Goal: Task Accomplishment & Management: Manage account settings

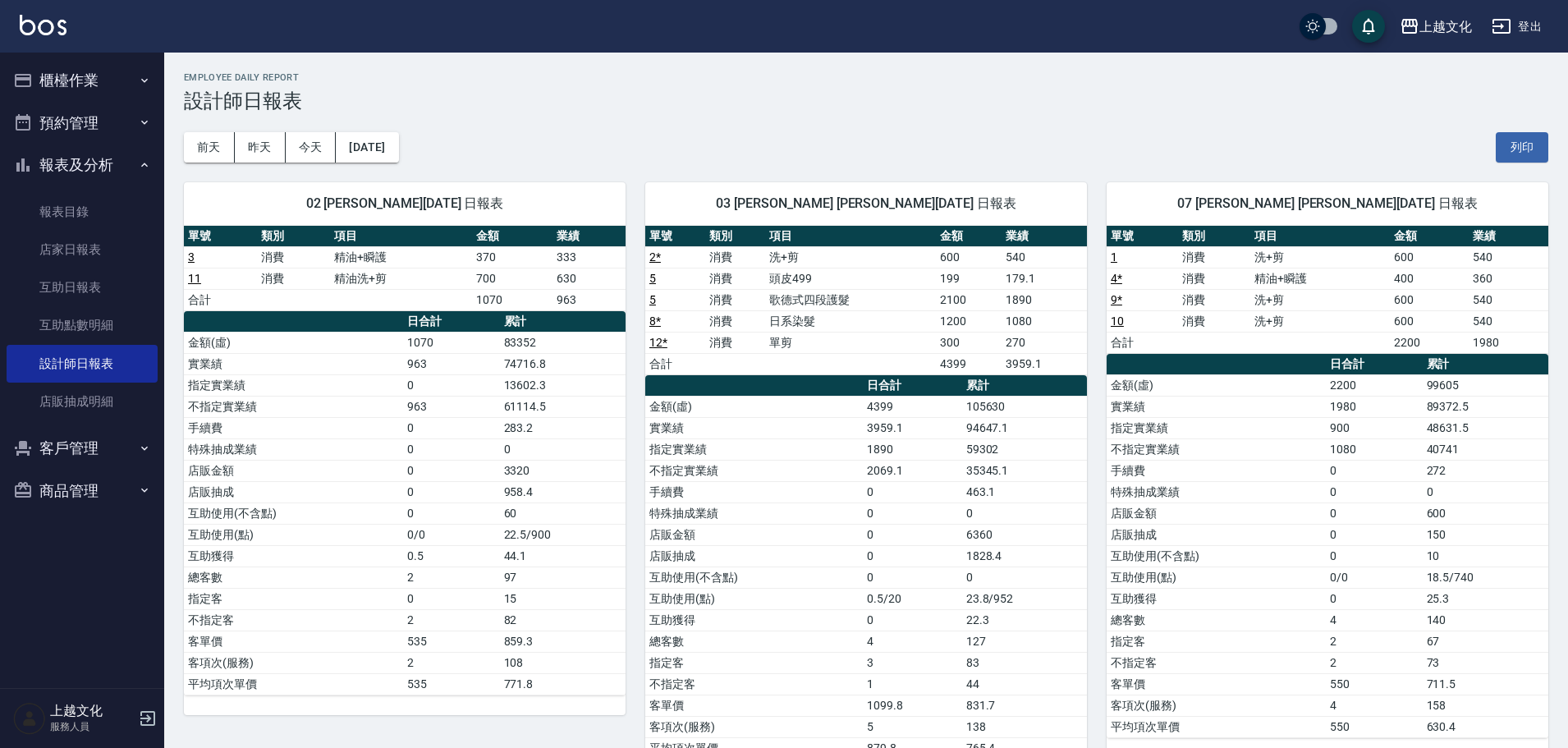
scroll to position [411, 0]
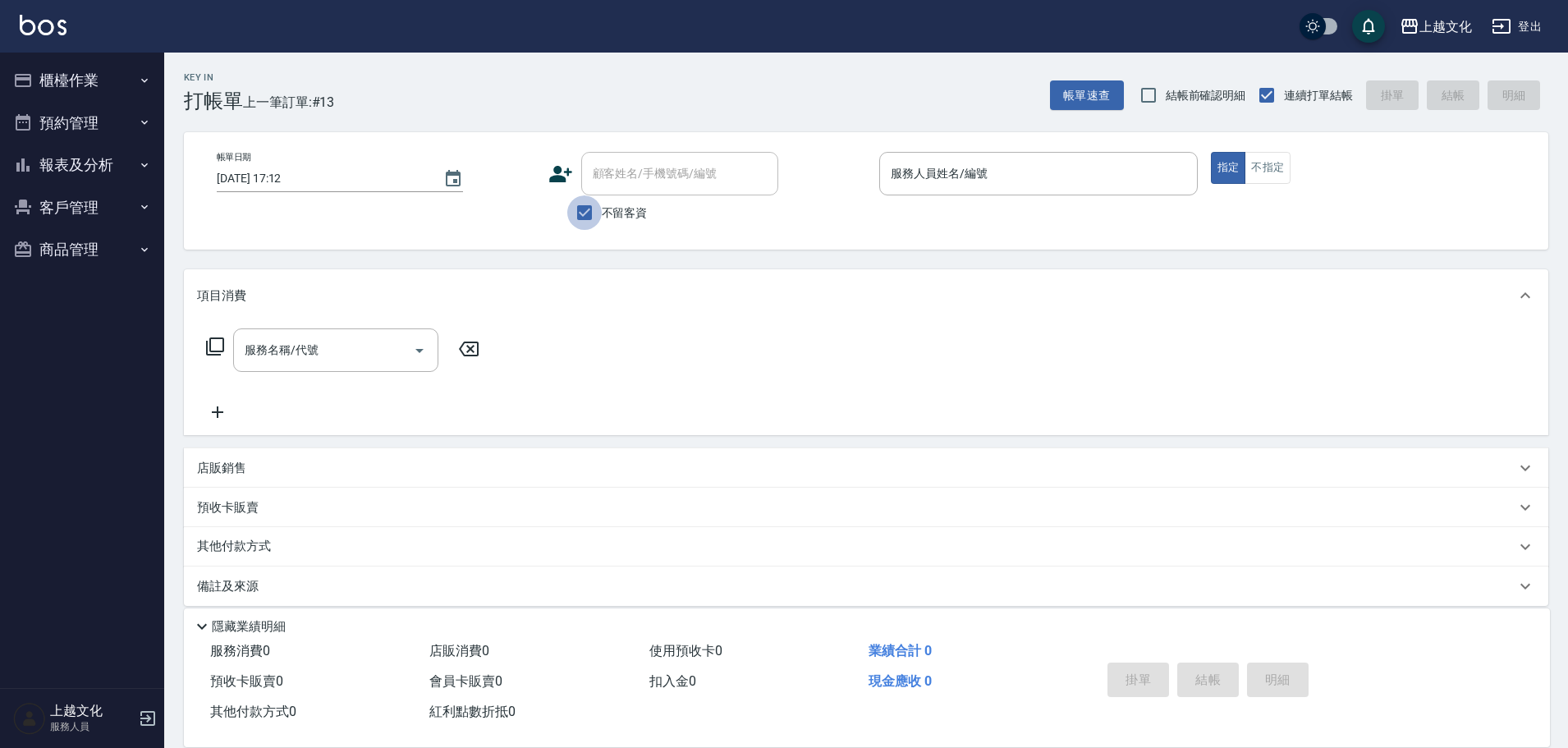
click at [587, 211] on input "不留客資" at bounding box center [584, 212] width 34 height 34
checkbox input "false"
click at [594, 179] on input "顧客姓名/手機號碼/編號" at bounding box center [667, 173] width 157 height 29
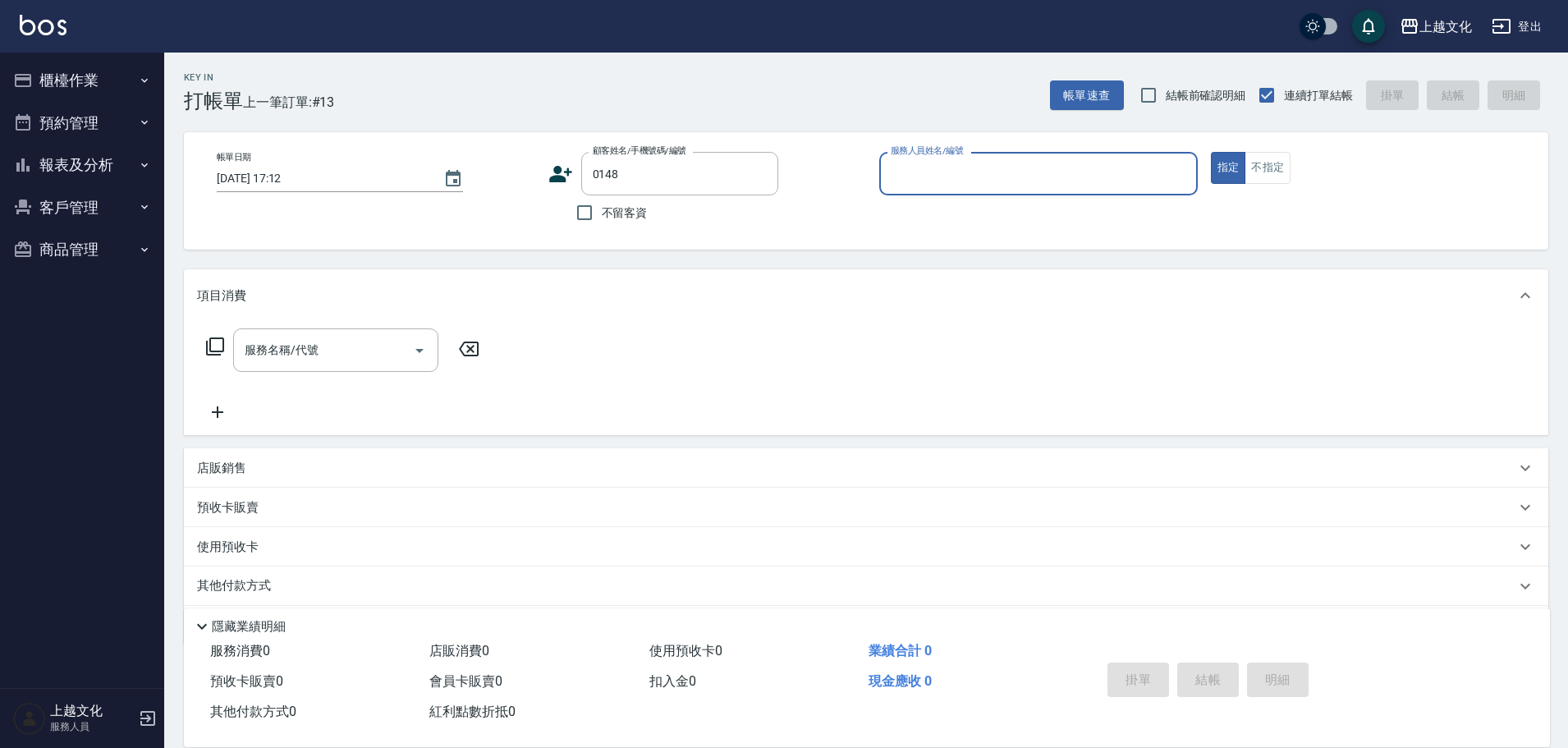
type input "[PERSON_NAME]/[PERSON_NAME]/0922865826/0148"
type input "茉莉-08"
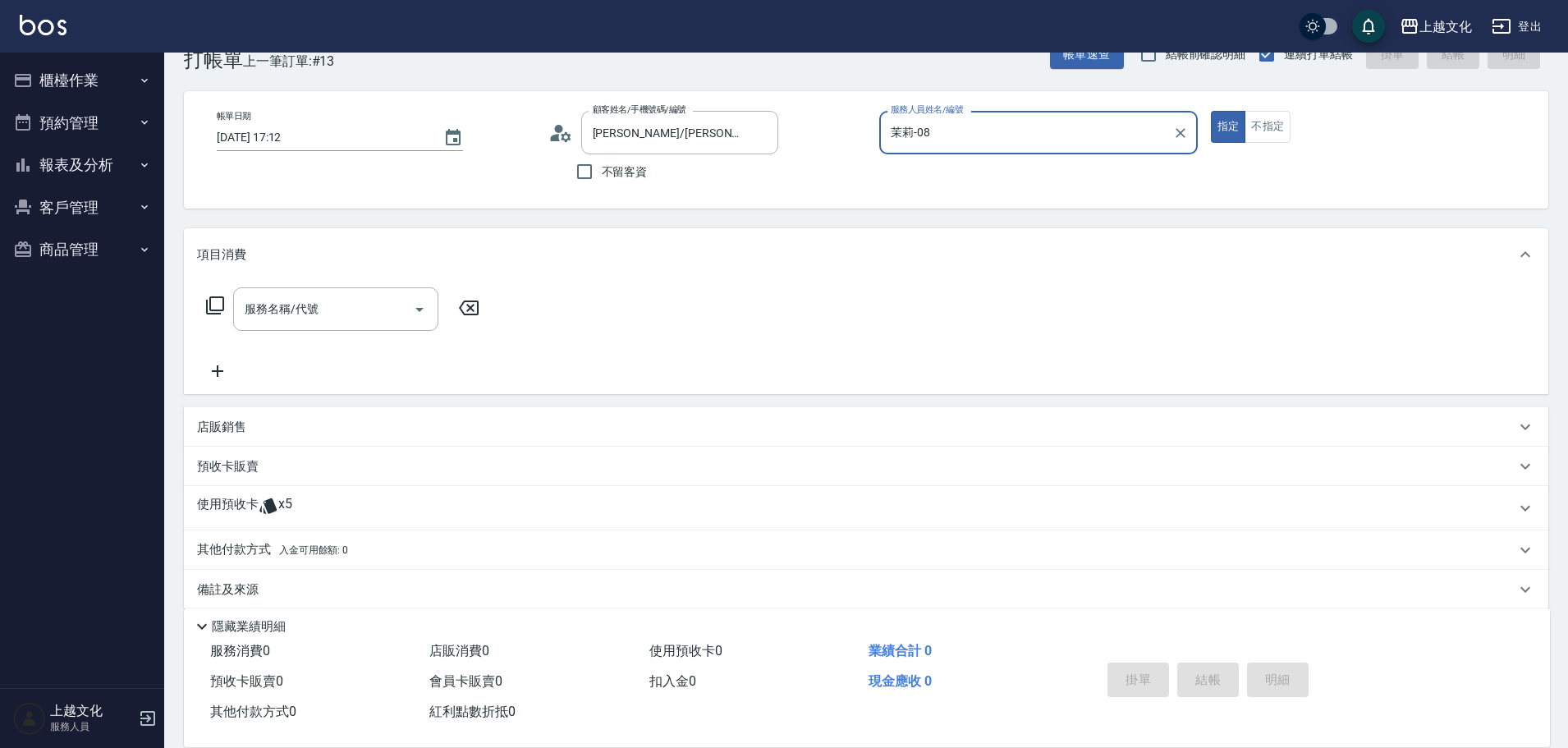
scroll to position [60, 0]
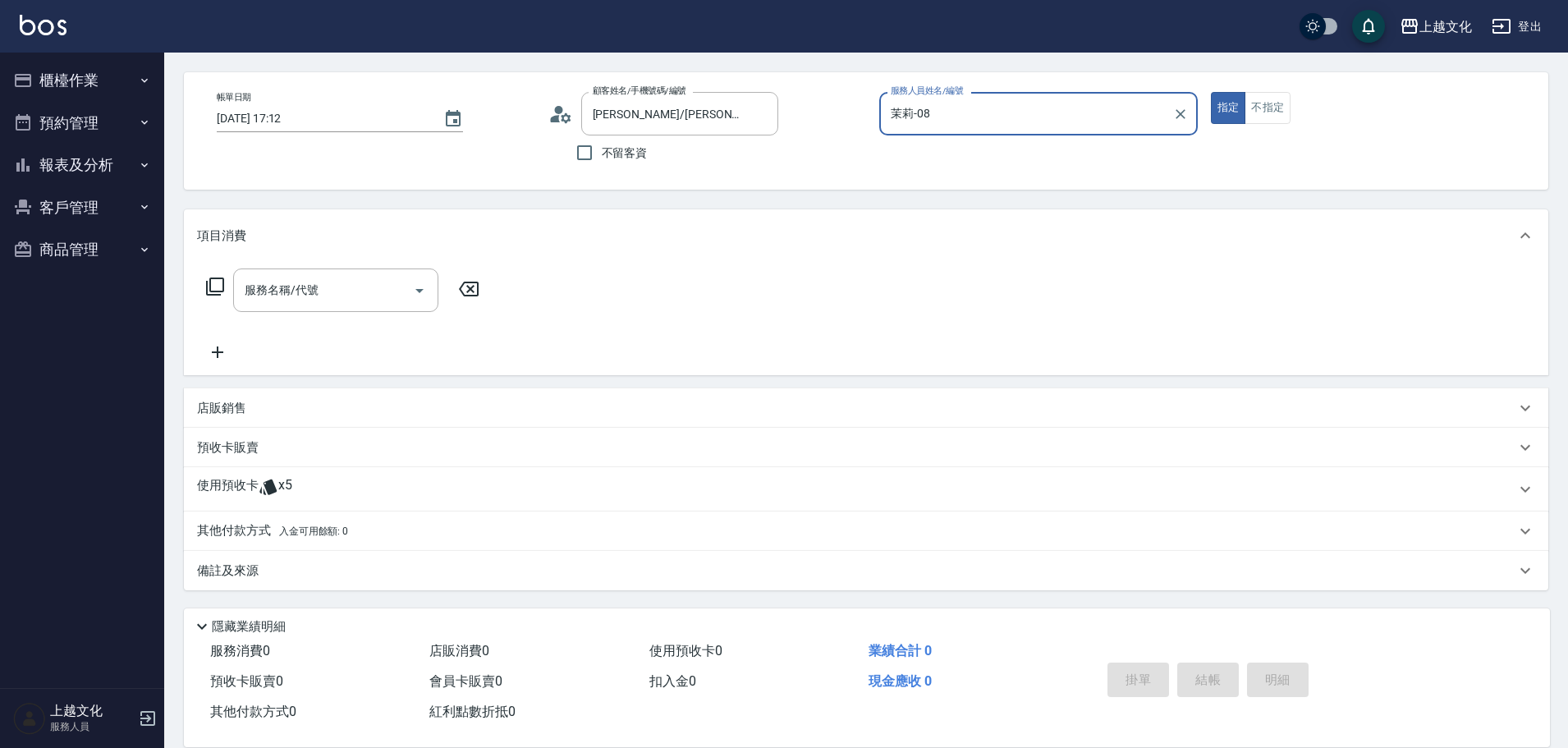
click at [240, 486] on p "使用預收卡" at bounding box center [228, 489] width 62 height 25
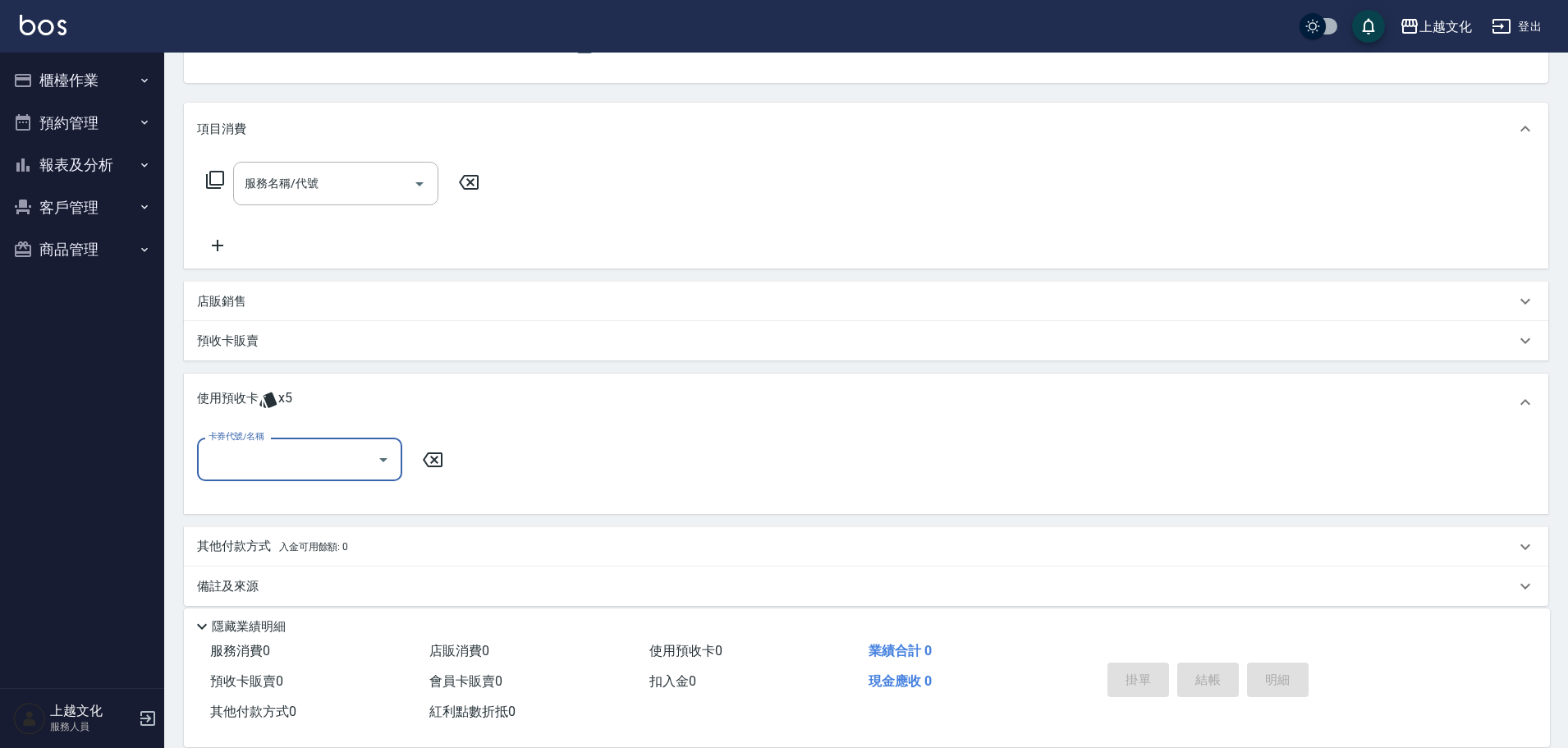
scroll to position [181, 0]
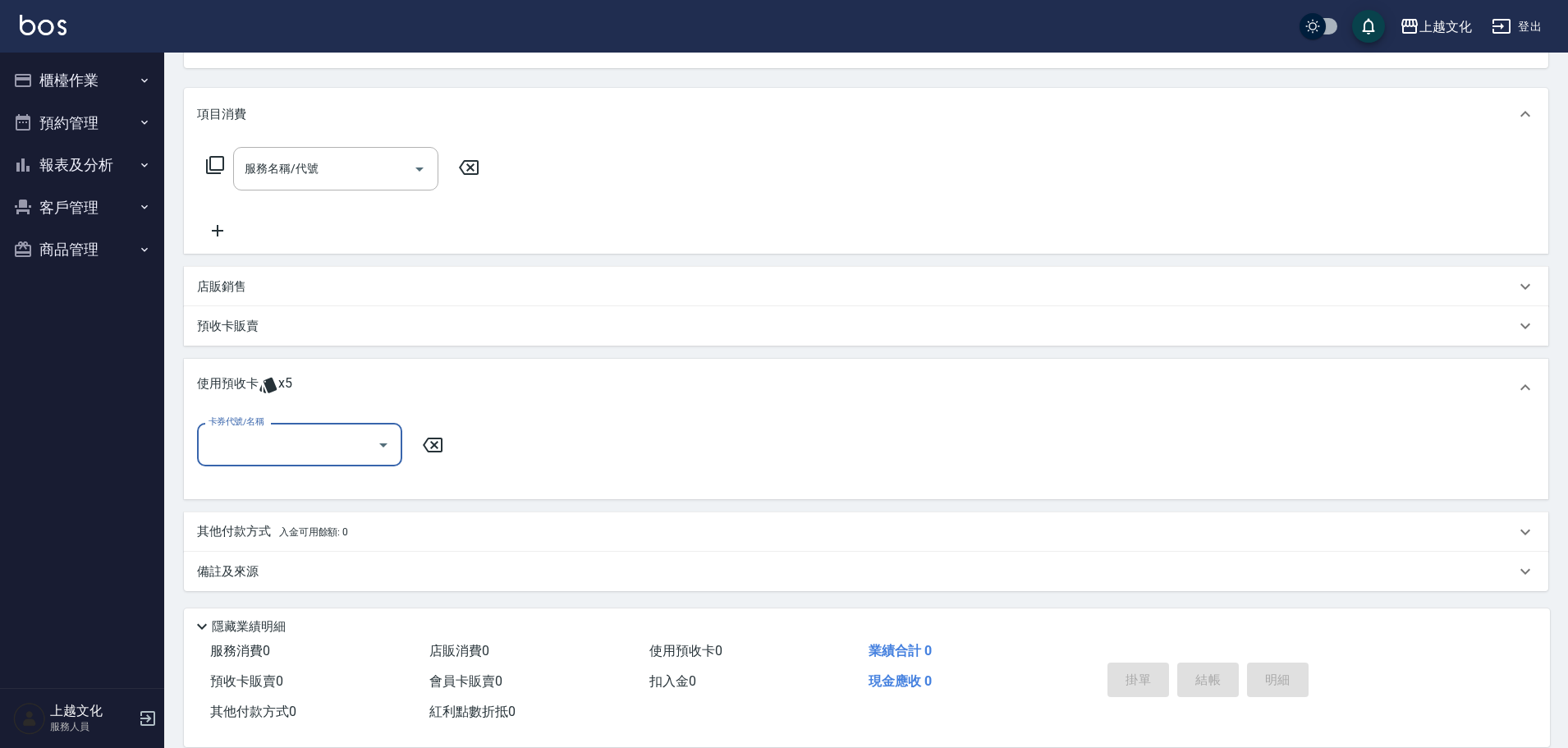
click at [240, 448] on input "卡券代號/名稱" at bounding box center [287, 444] width 166 height 29
click at [248, 442] on input "卡券代號/名稱" at bounding box center [287, 444] width 166 height 29
click at [258, 487] on div "舒活包卡 剩餘2張" at bounding box center [299, 487] width 205 height 27
type input "舒活包卡"
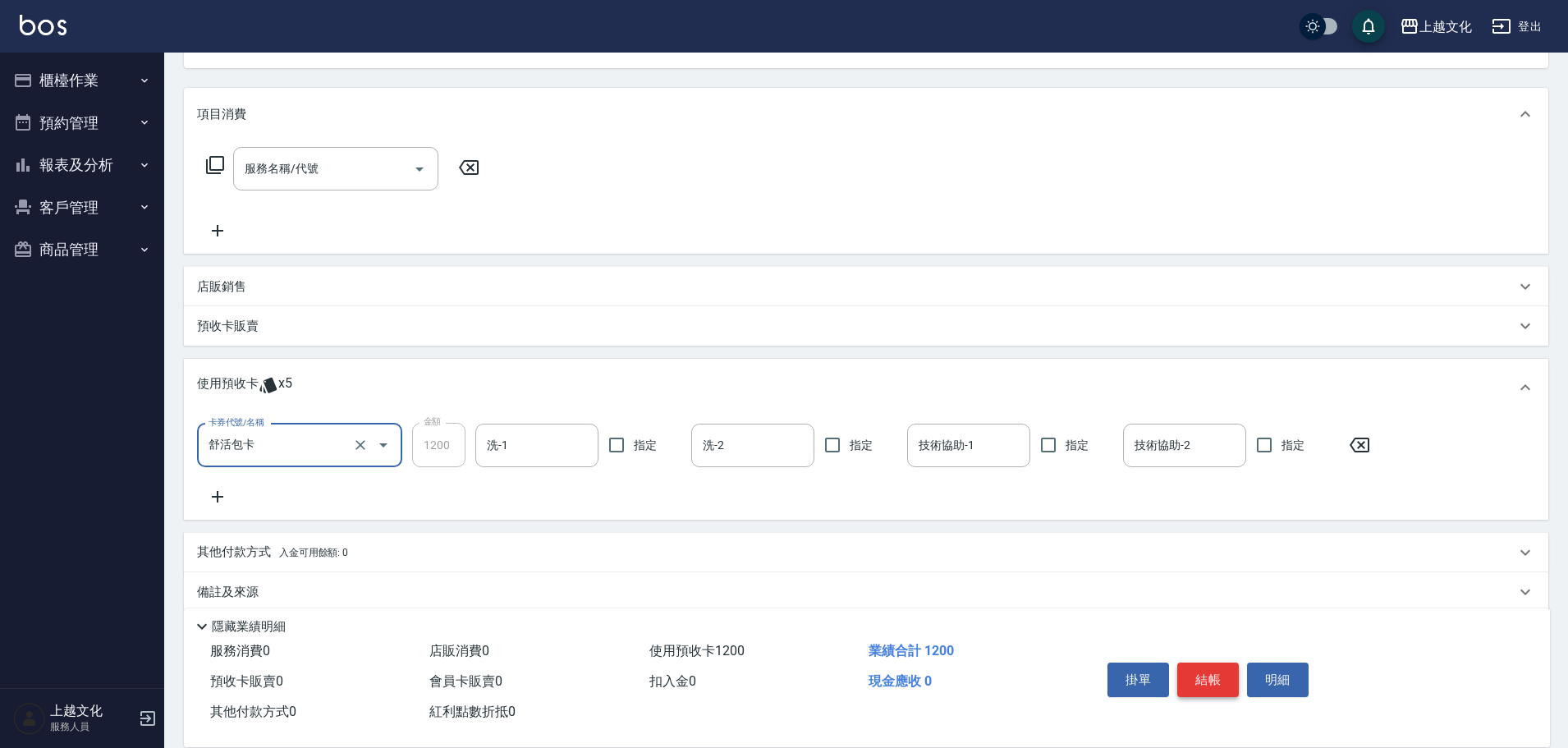
click at [1200, 668] on button "結帳" at bounding box center [1207, 679] width 62 height 34
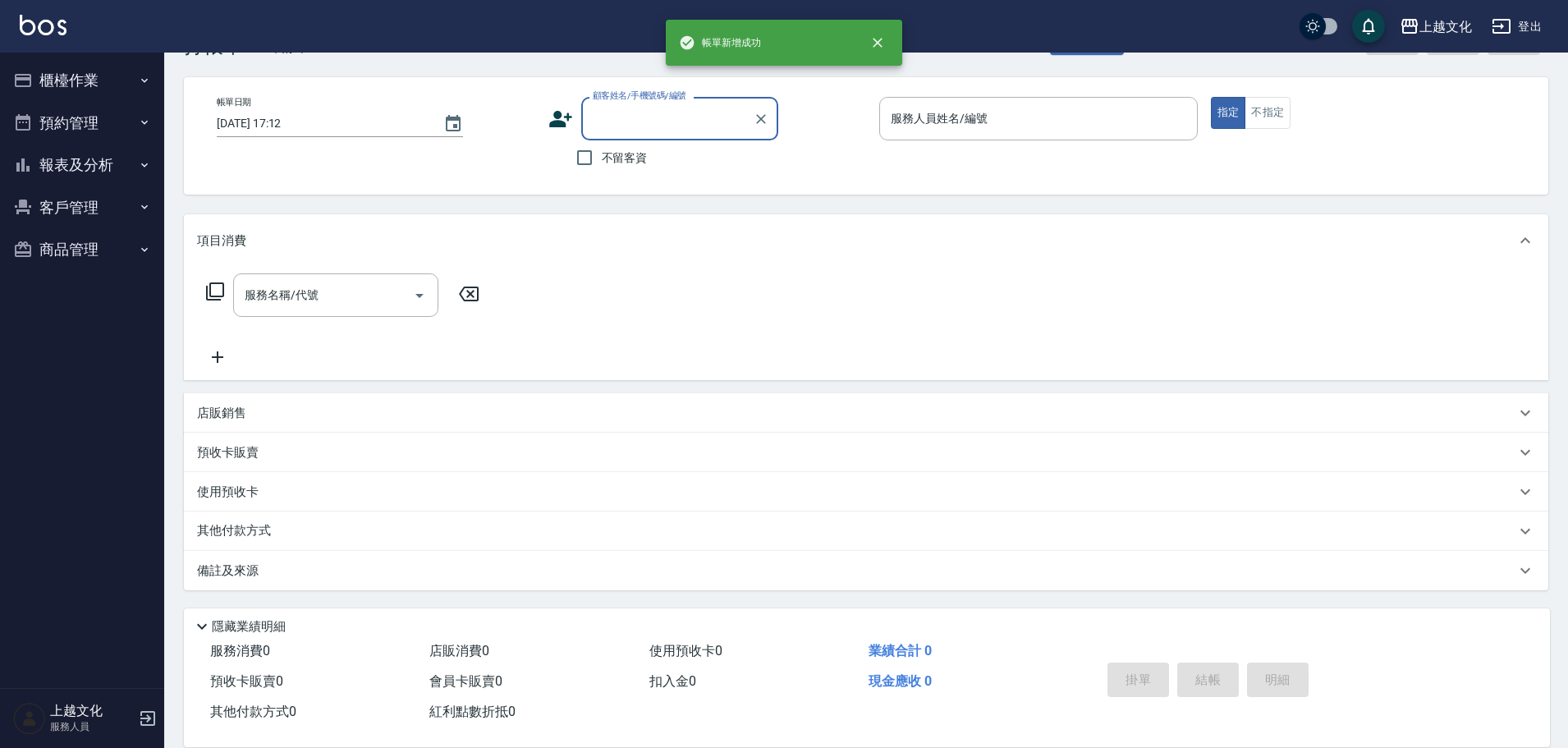
scroll to position [55, 0]
click at [581, 155] on input "不留客資" at bounding box center [584, 158] width 34 height 34
checkbox input "true"
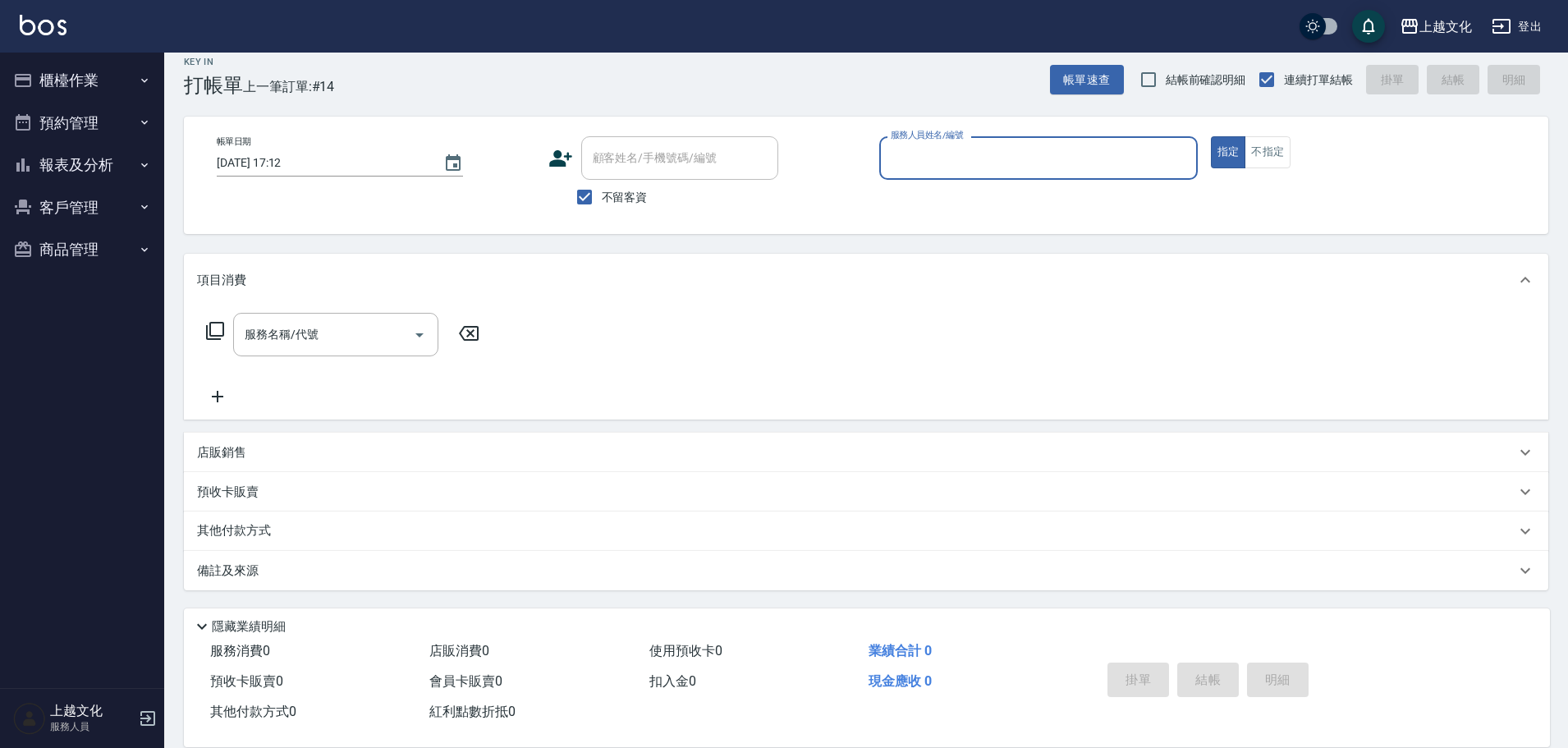
scroll to position [16, 0]
click at [904, 163] on input "服務人員姓名/編號" at bounding box center [1038, 158] width 303 height 29
type input "[PERSON_NAME]/0975950580/"
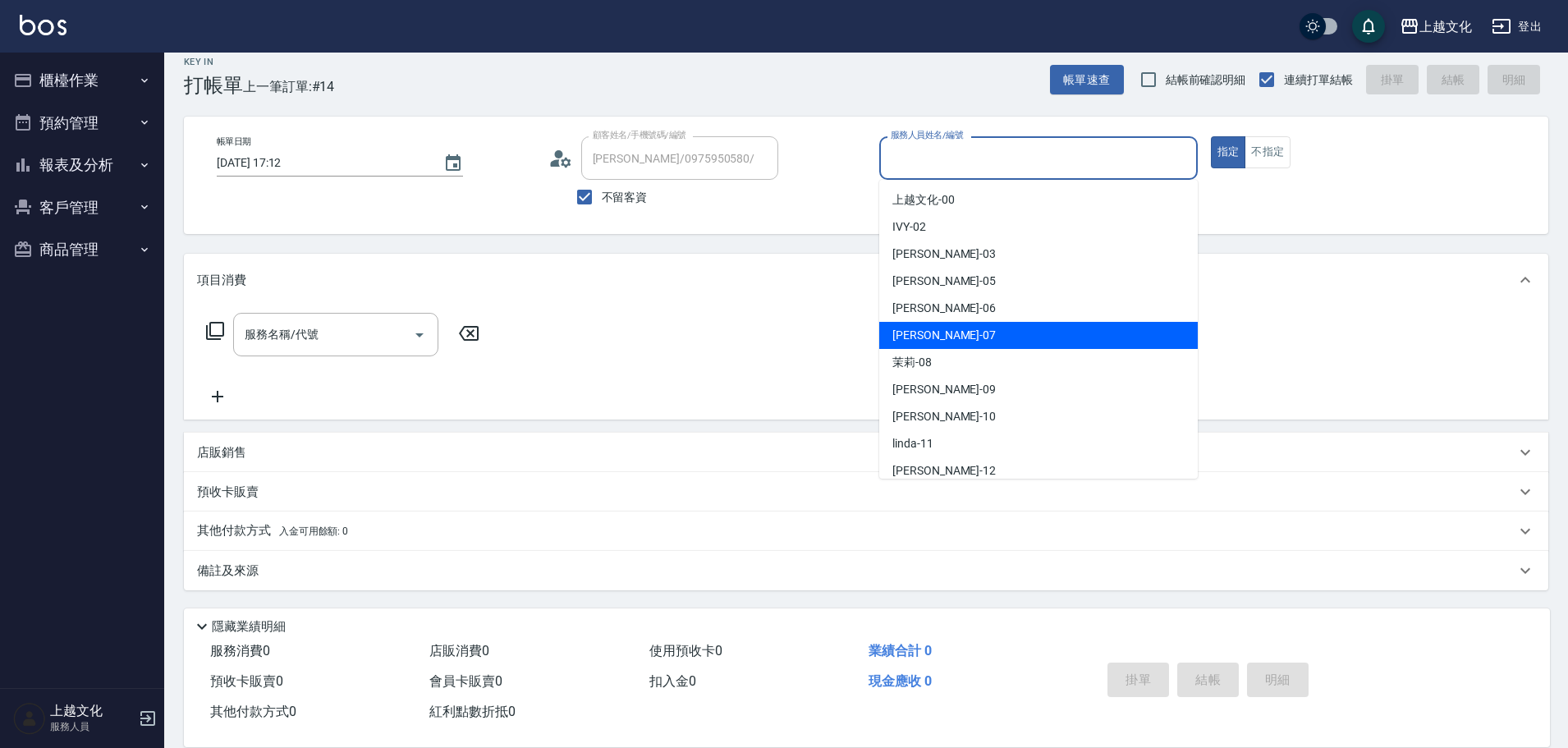
click at [981, 336] on div "[PERSON_NAME] -07" at bounding box center [1039, 335] width 318 height 27
type input "[PERSON_NAME]-07"
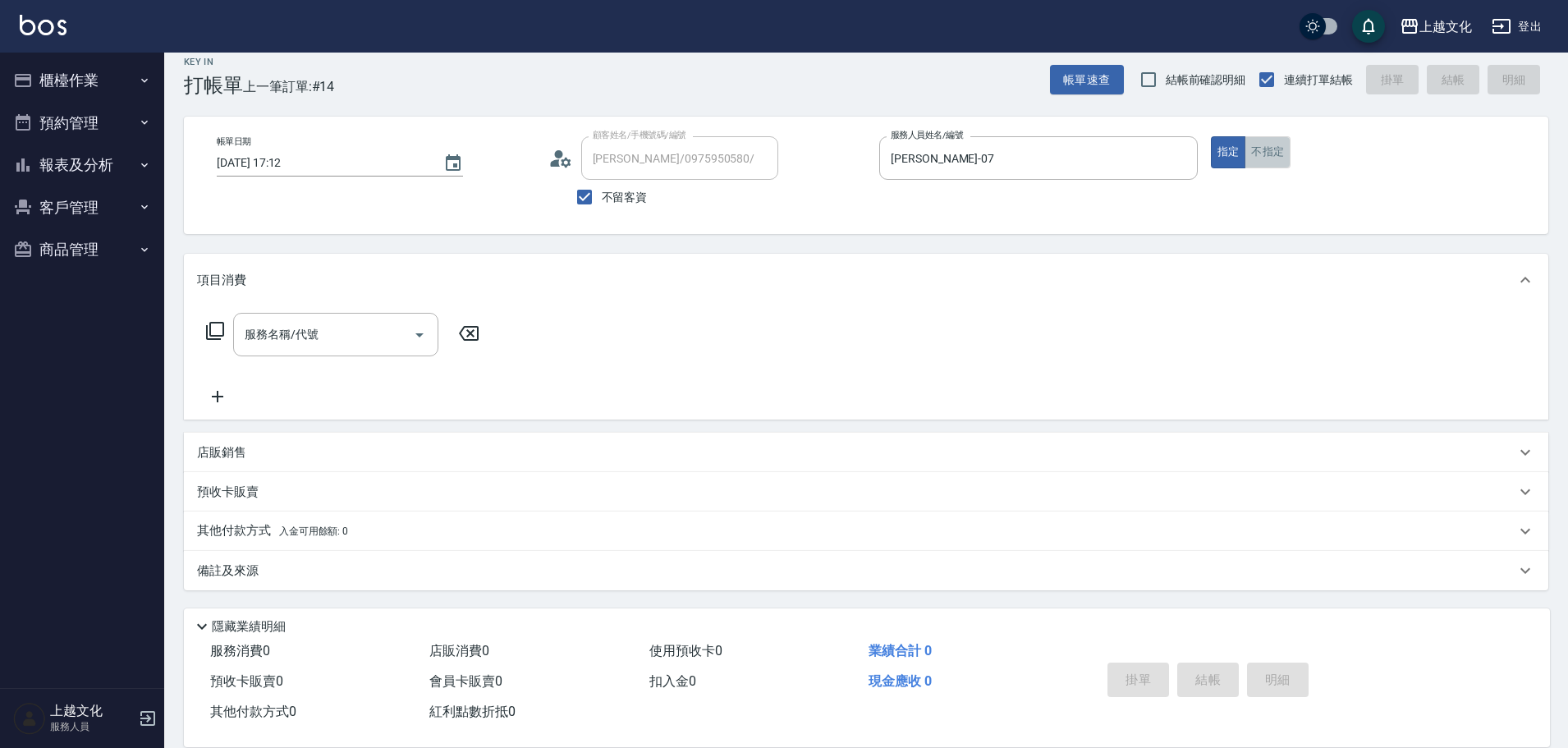
click at [1251, 151] on button "不指定" at bounding box center [1267, 152] width 46 height 32
click at [219, 332] on icon at bounding box center [215, 331] width 19 height 19
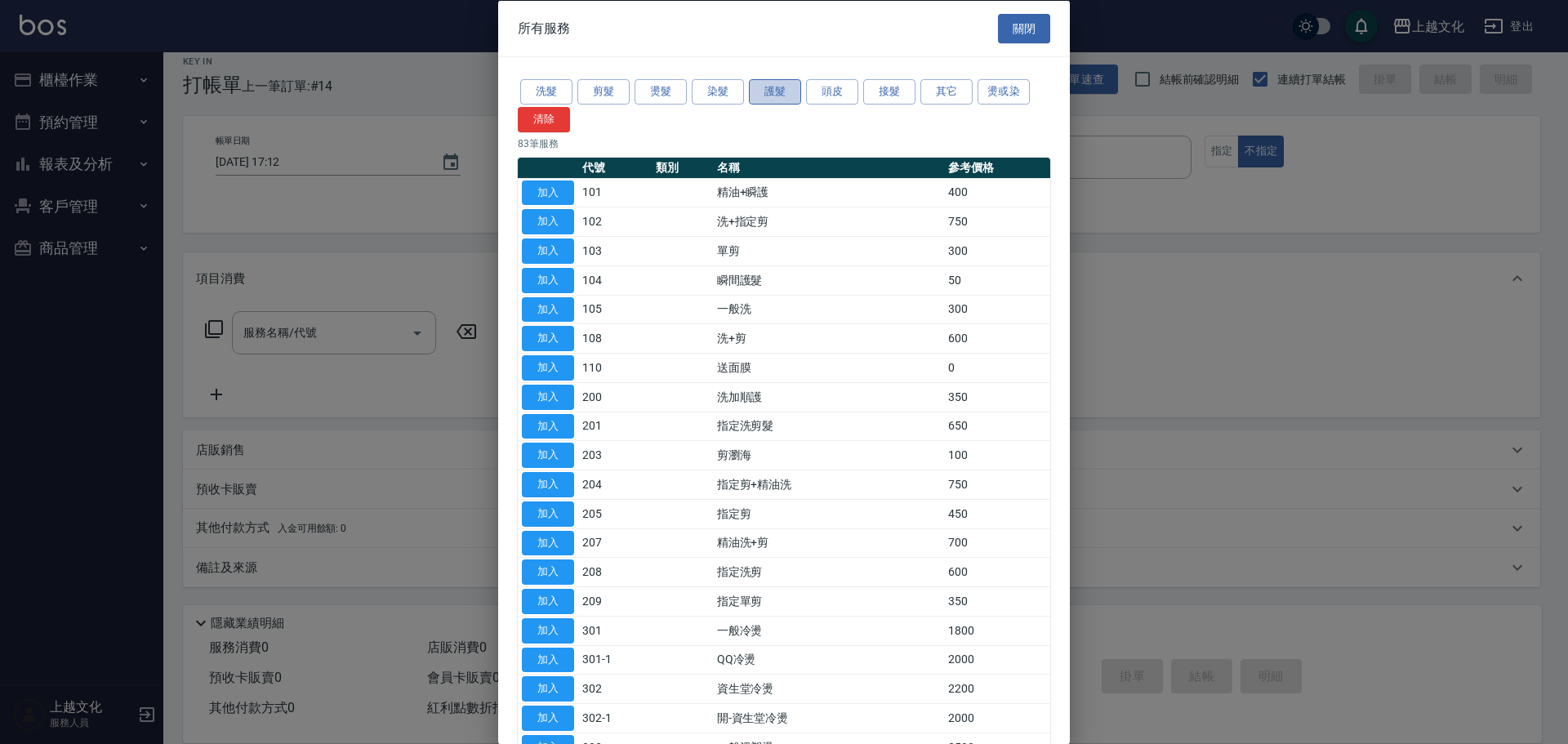
click at [768, 95] on button "護髮" at bounding box center [775, 92] width 52 height 25
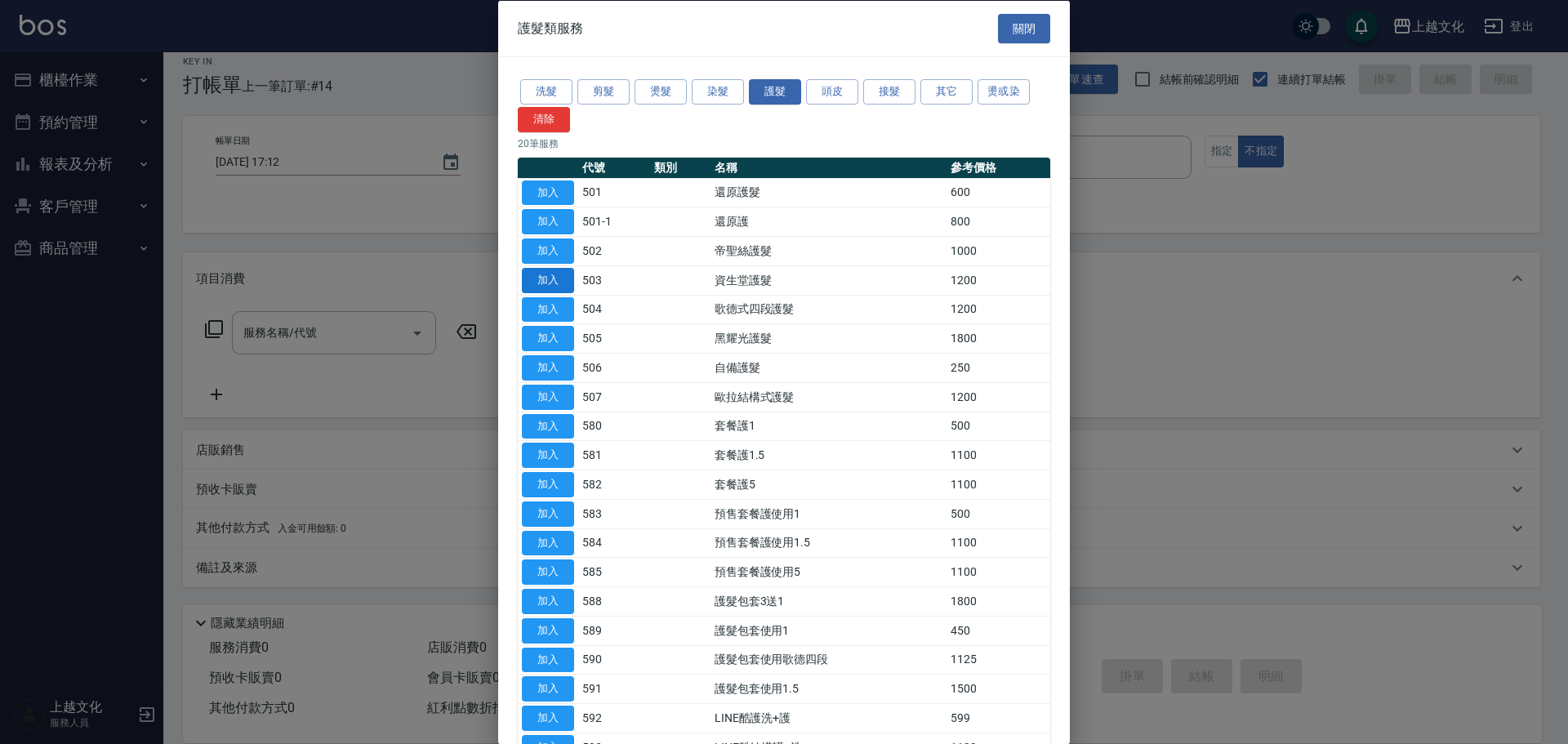
click at [565, 281] on button "加入" at bounding box center [548, 279] width 52 height 25
type input "資生堂護髮(503)"
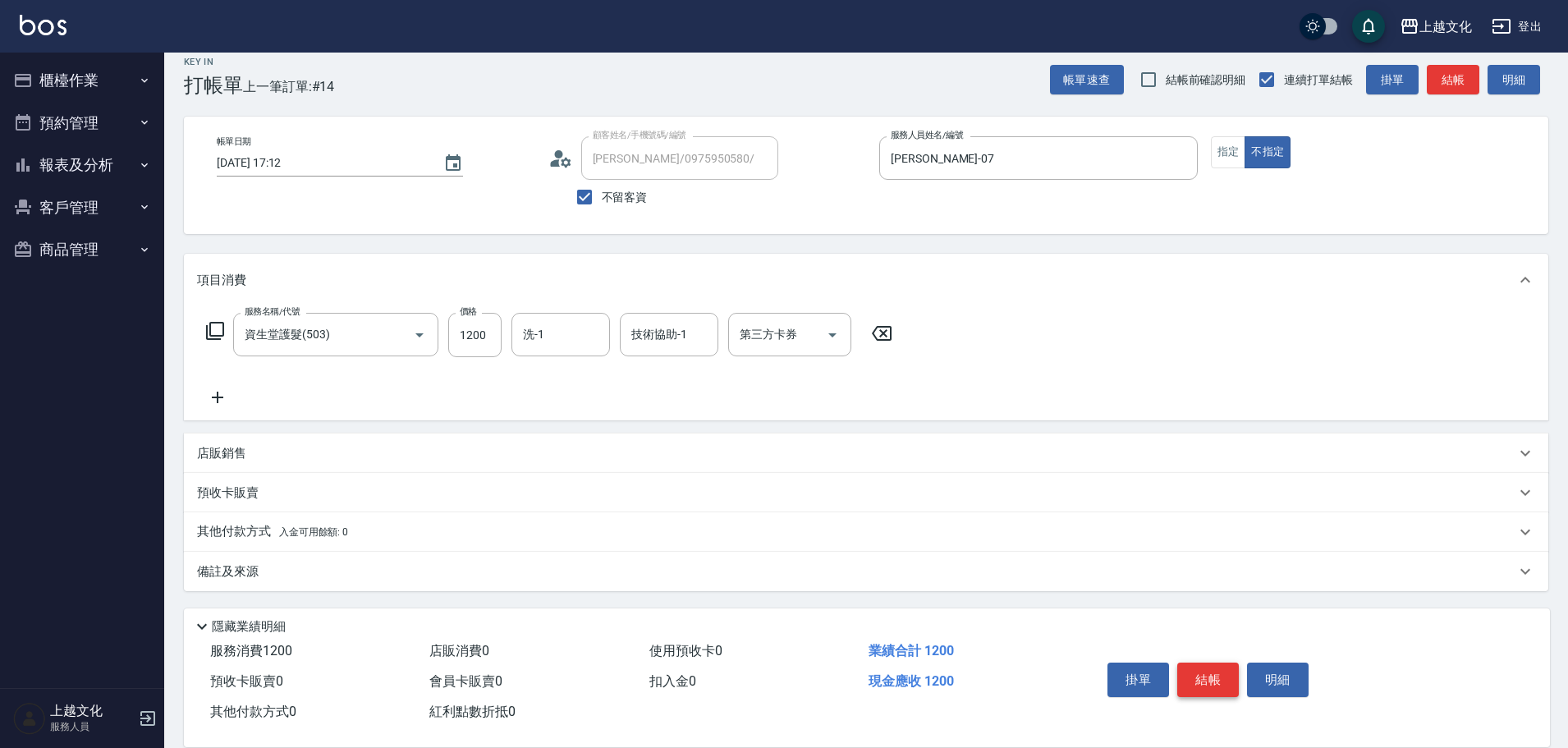
click at [1205, 672] on button "結帳" at bounding box center [1207, 679] width 62 height 34
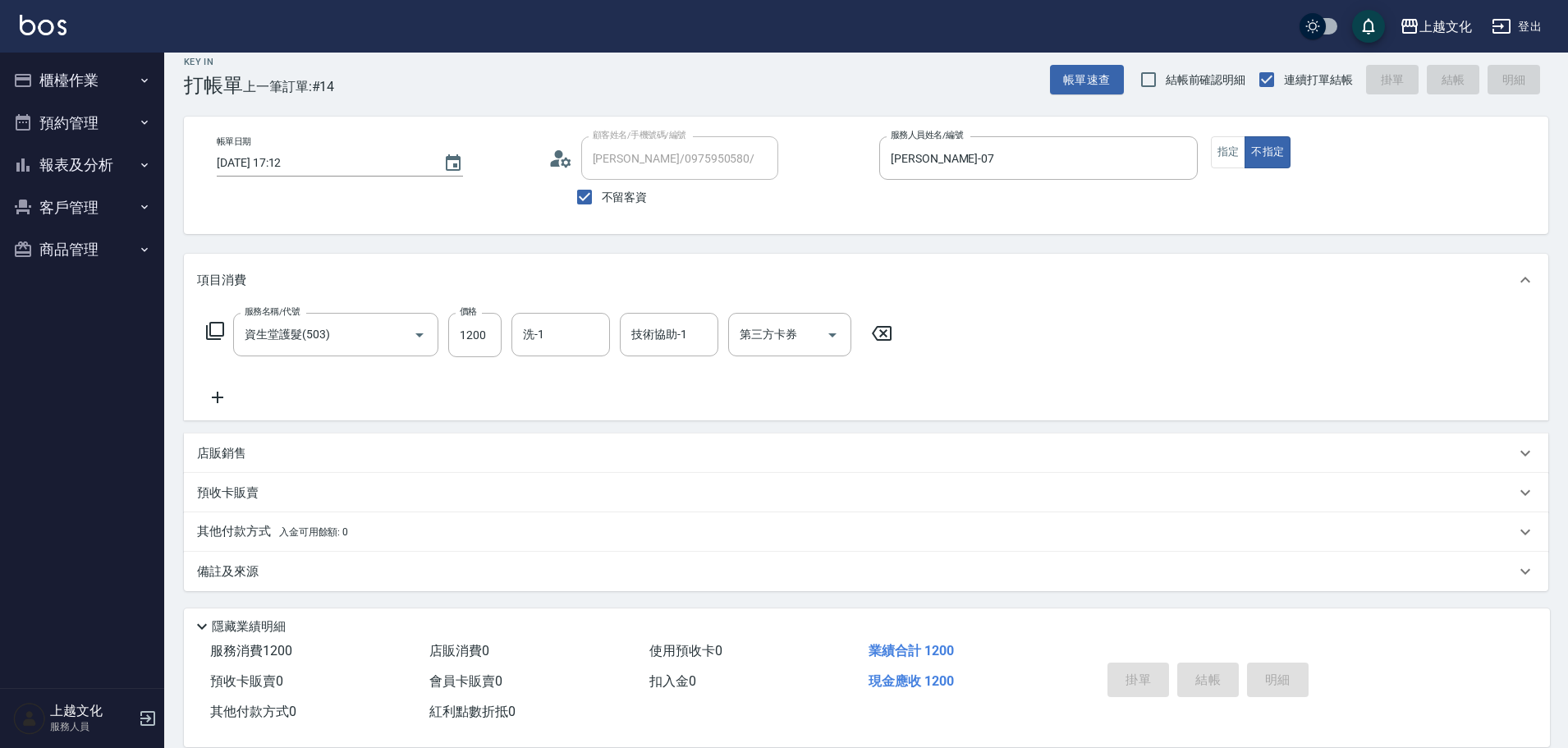
type input "[DATE] 17:13"
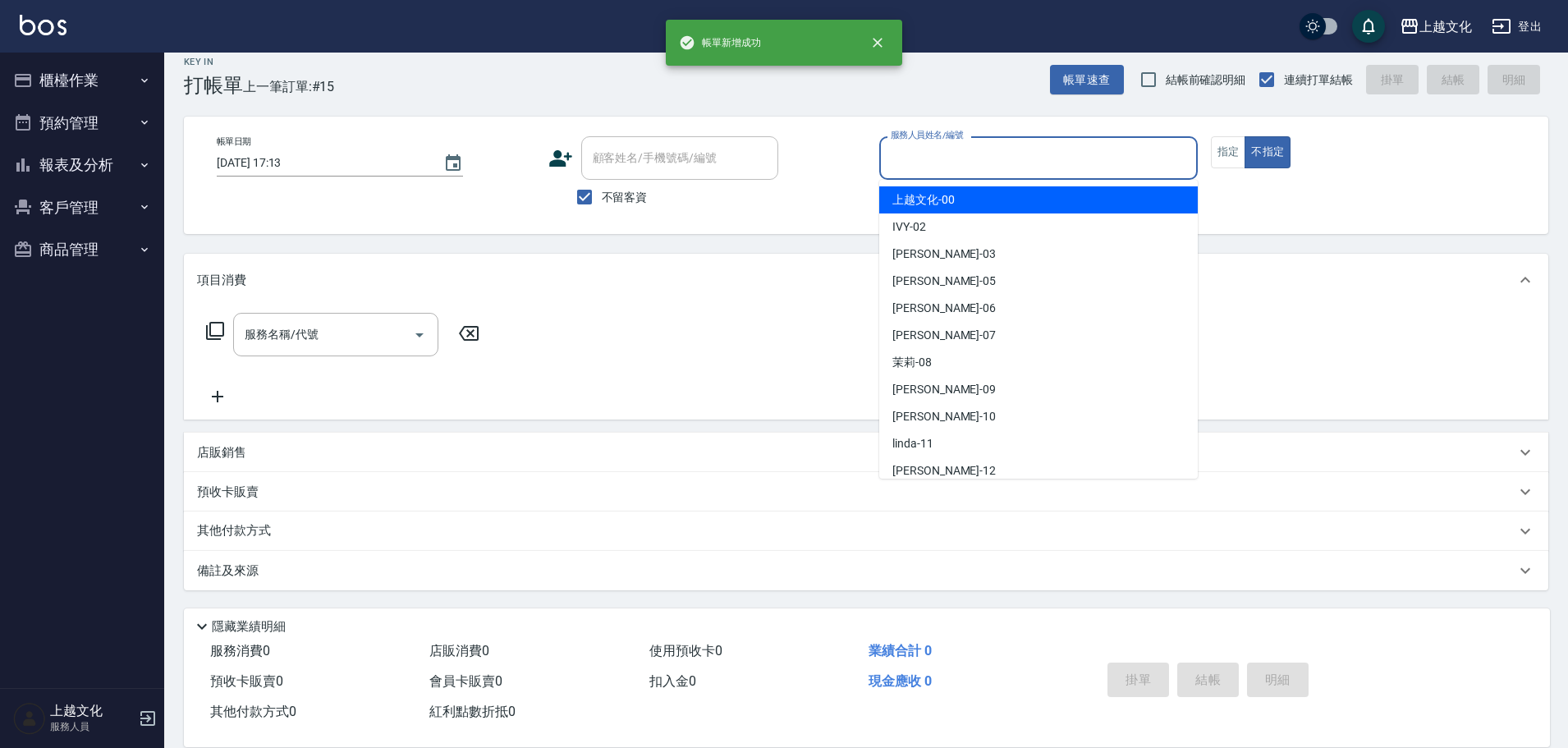
drag, startPoint x: 1019, startPoint y: 157, endPoint x: 988, endPoint y: 193, distance: 47.5
click at [1017, 156] on input "服務人員姓名/編號" at bounding box center [1038, 158] width 303 height 29
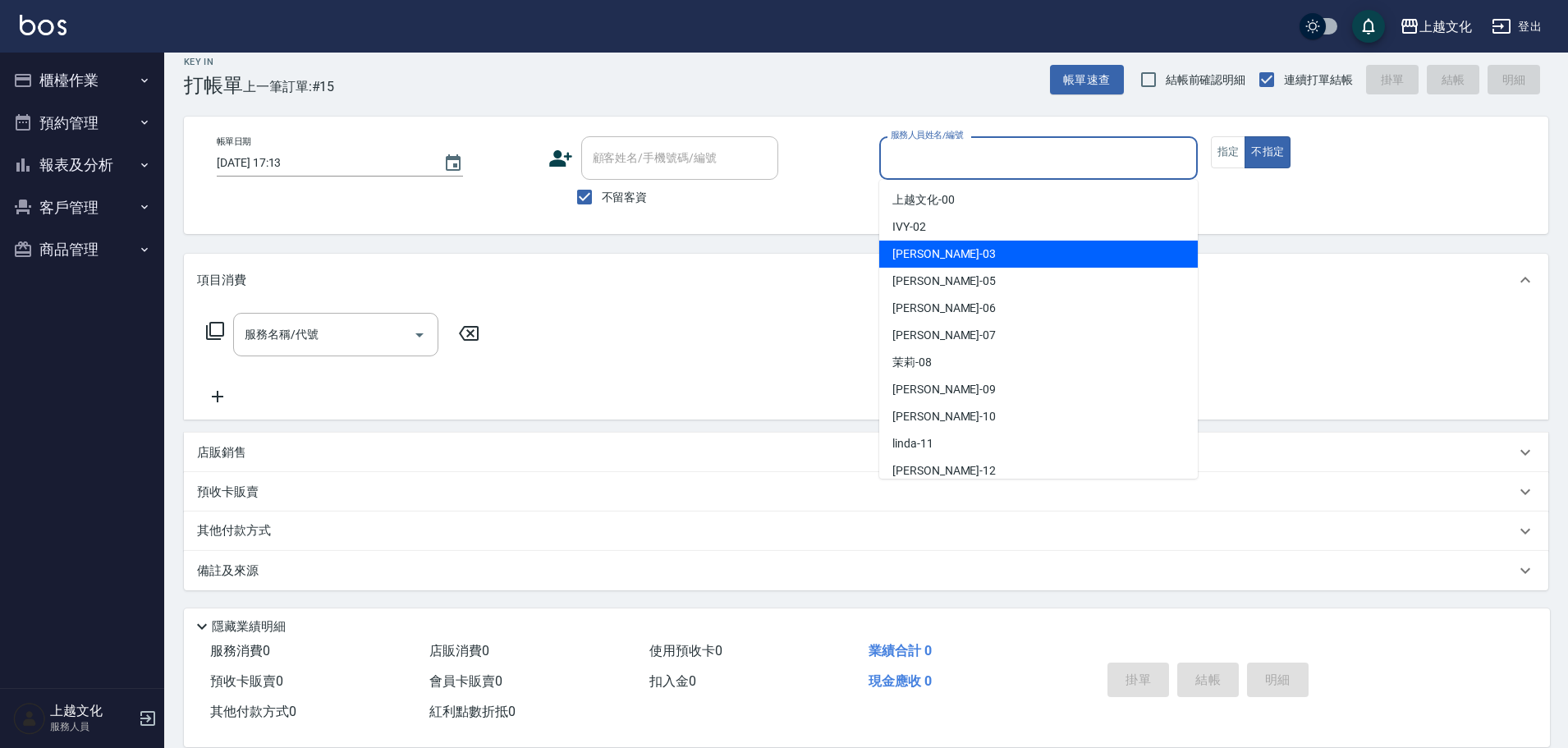
click at [985, 253] on div "[PERSON_NAME] -03" at bounding box center [1039, 253] width 318 height 27
type input "[PERSON_NAME]-03"
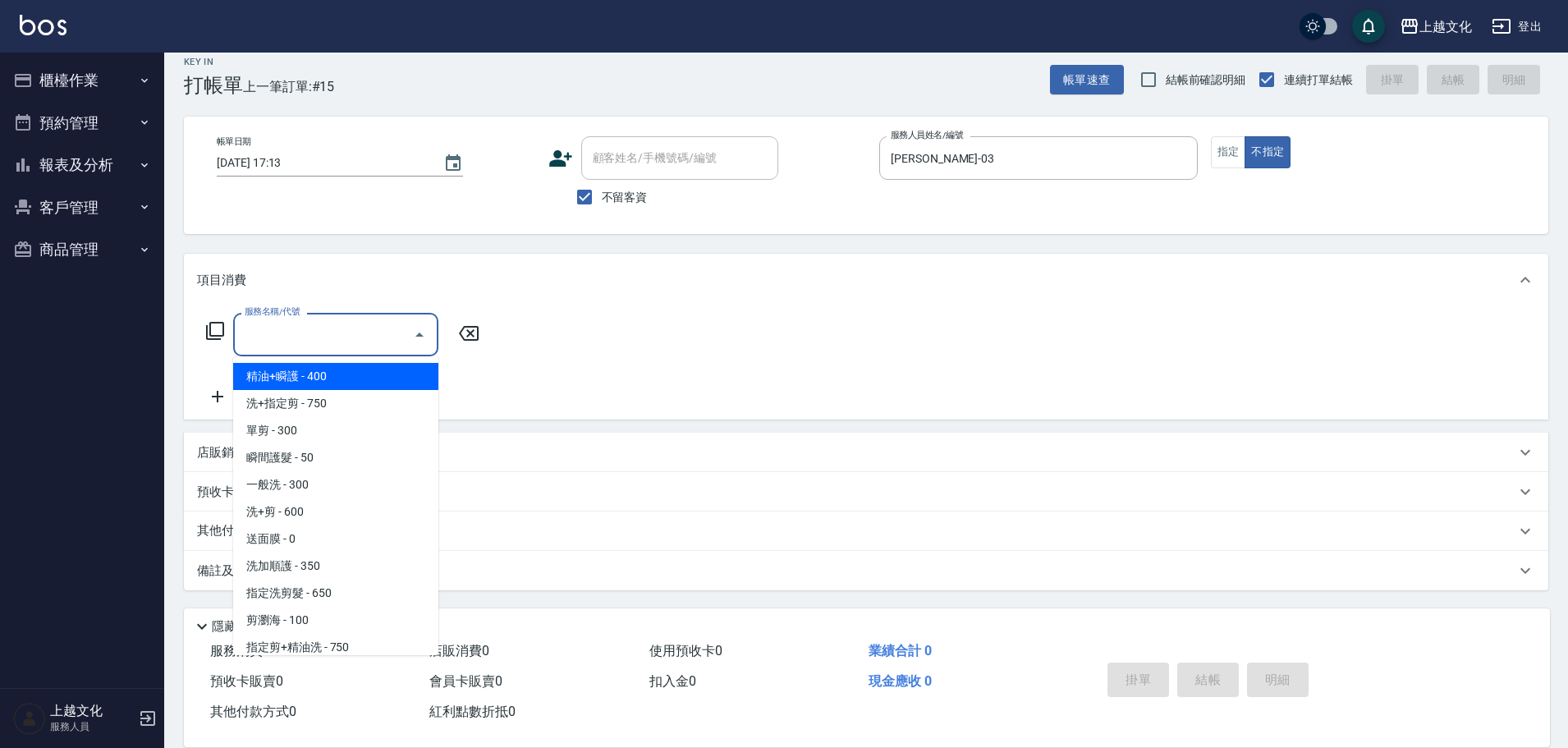
click at [284, 339] on input "服務名稱/代號" at bounding box center [323, 334] width 166 height 29
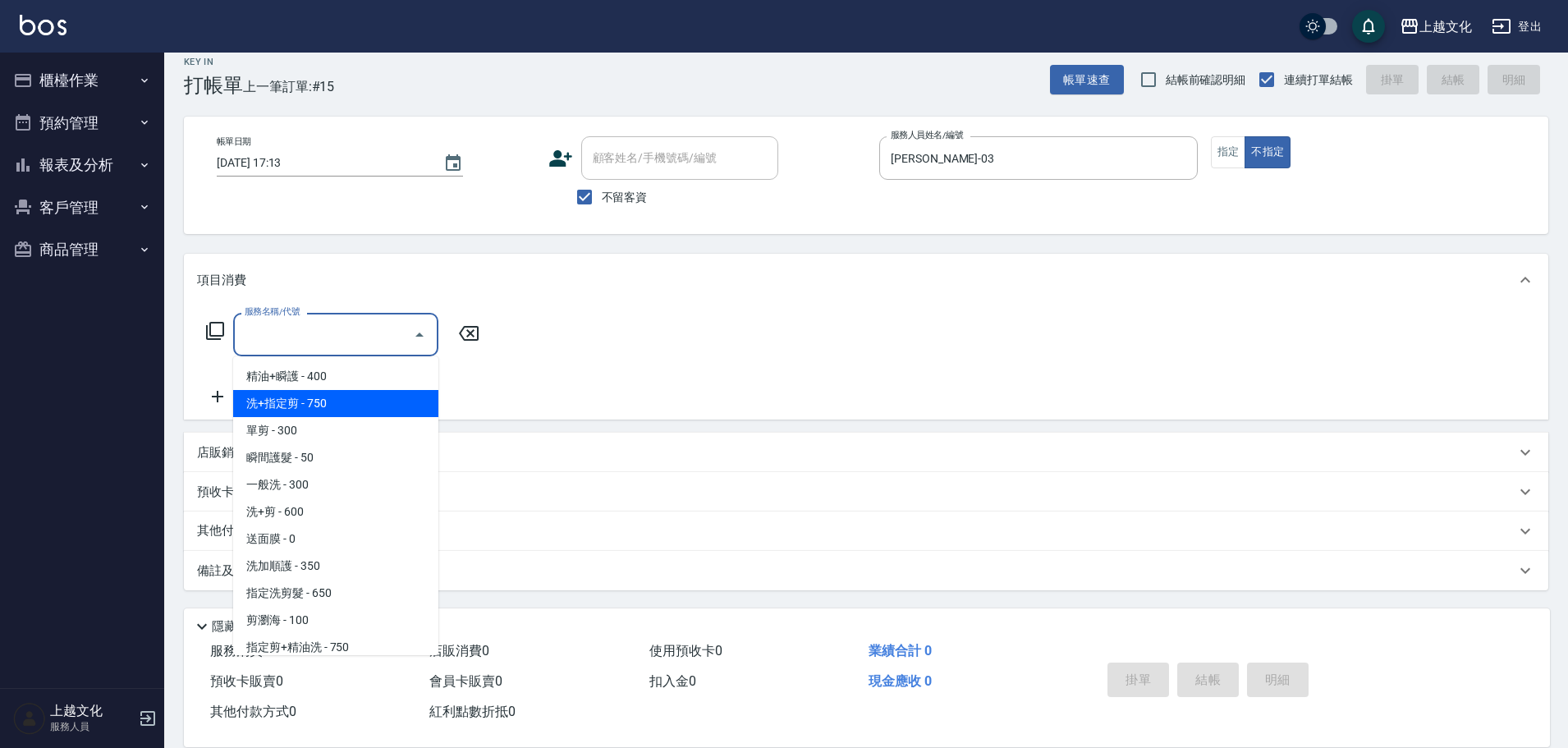
click at [332, 404] on span "洗+指定剪 - 750" at bounding box center [335, 403] width 205 height 27
drag, startPoint x: 332, startPoint y: 404, endPoint x: 508, endPoint y: 359, distance: 181.7
click at [333, 405] on div "服務名稱/代號 服務名稱/代號" at bounding box center [343, 360] width 292 height 93
type input "洗+指定剪(102)"
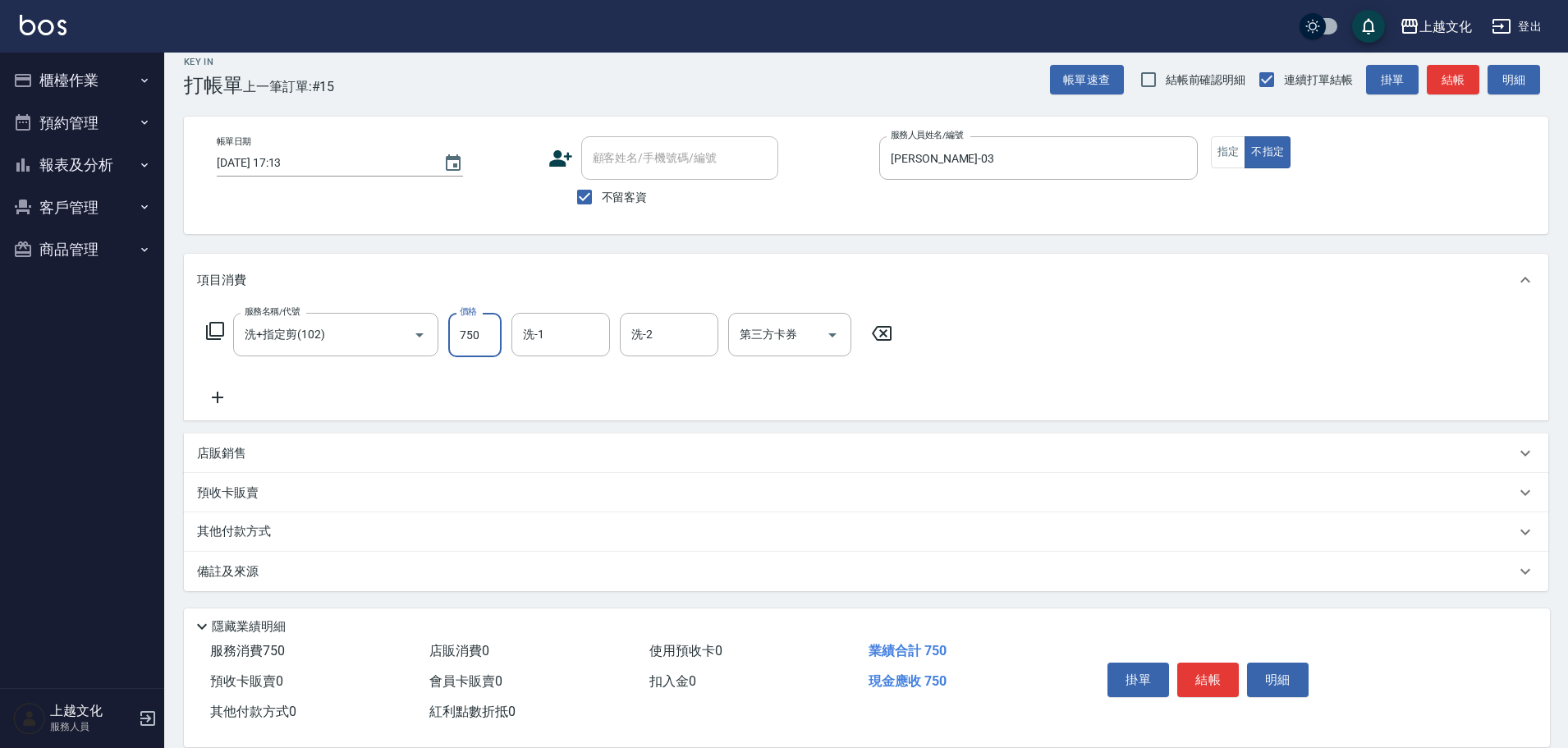
click at [492, 344] on input "750" at bounding box center [475, 335] width 54 height 44
type input "1200"
click at [1204, 674] on button "結帳" at bounding box center [1207, 679] width 62 height 34
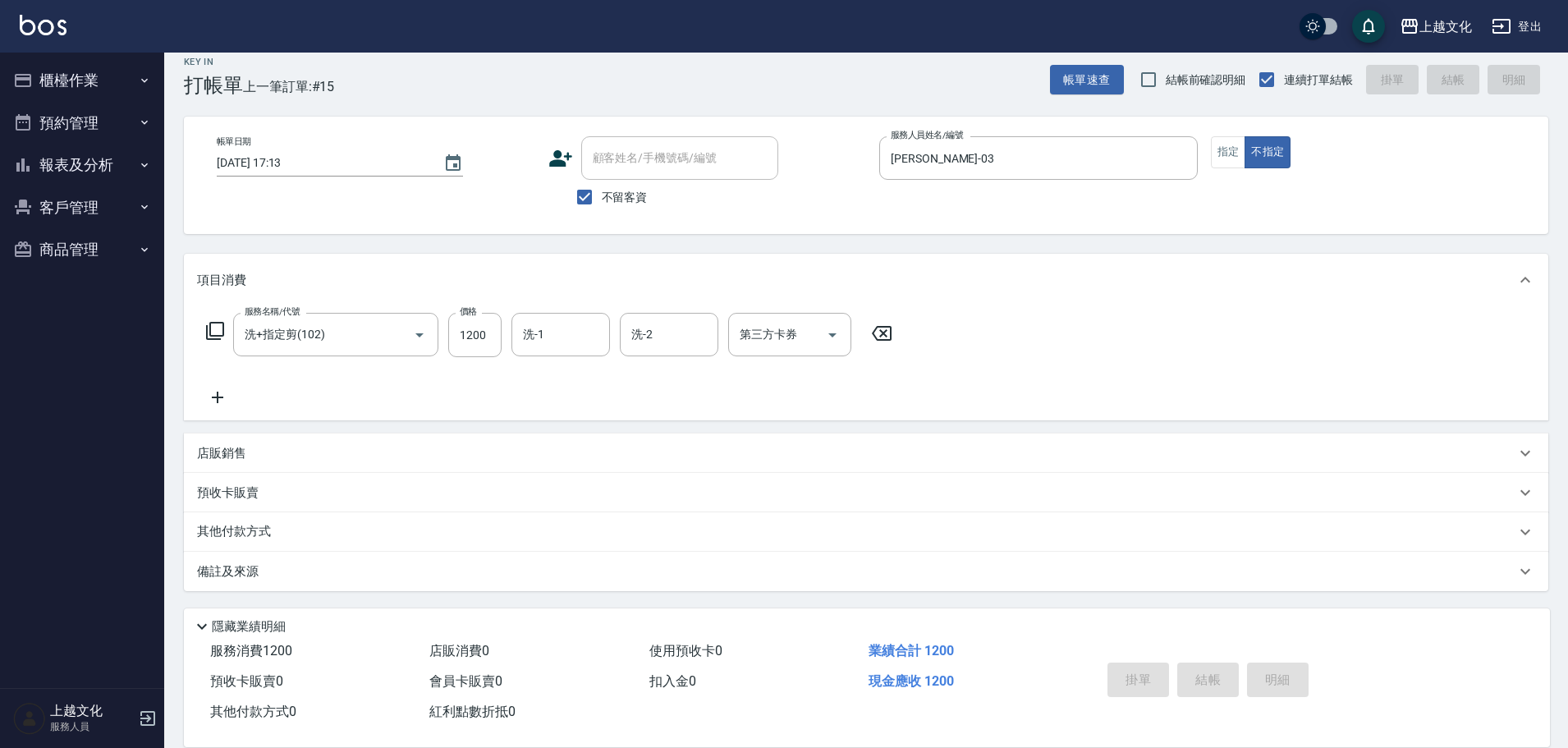
type input "[DATE] 17:14"
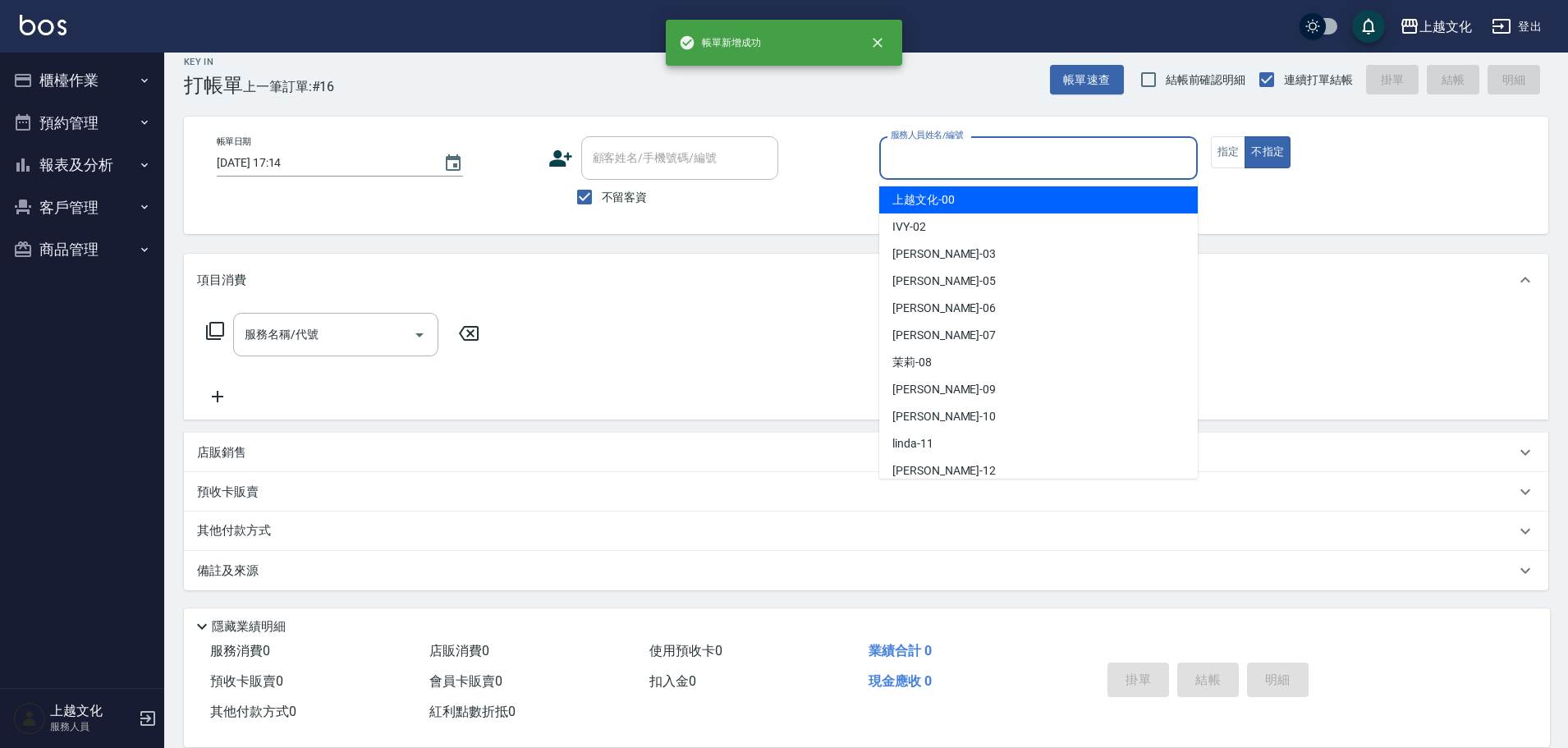
click at [1008, 162] on input "服務人員姓名/編號" at bounding box center [1038, 158] width 303 height 29
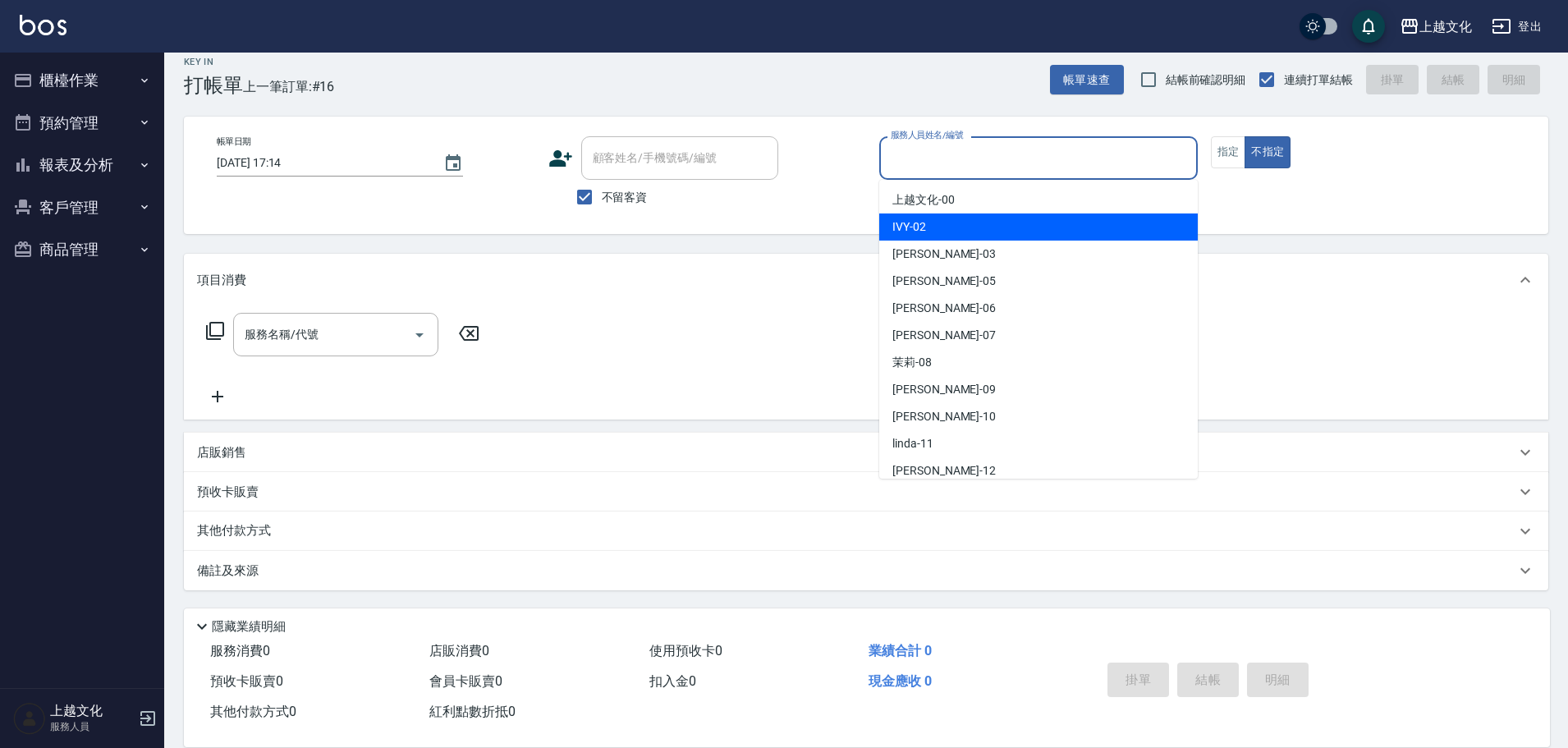
click at [974, 234] on div "IVY -02" at bounding box center [1039, 227] width 318 height 27
type input "IVY-02"
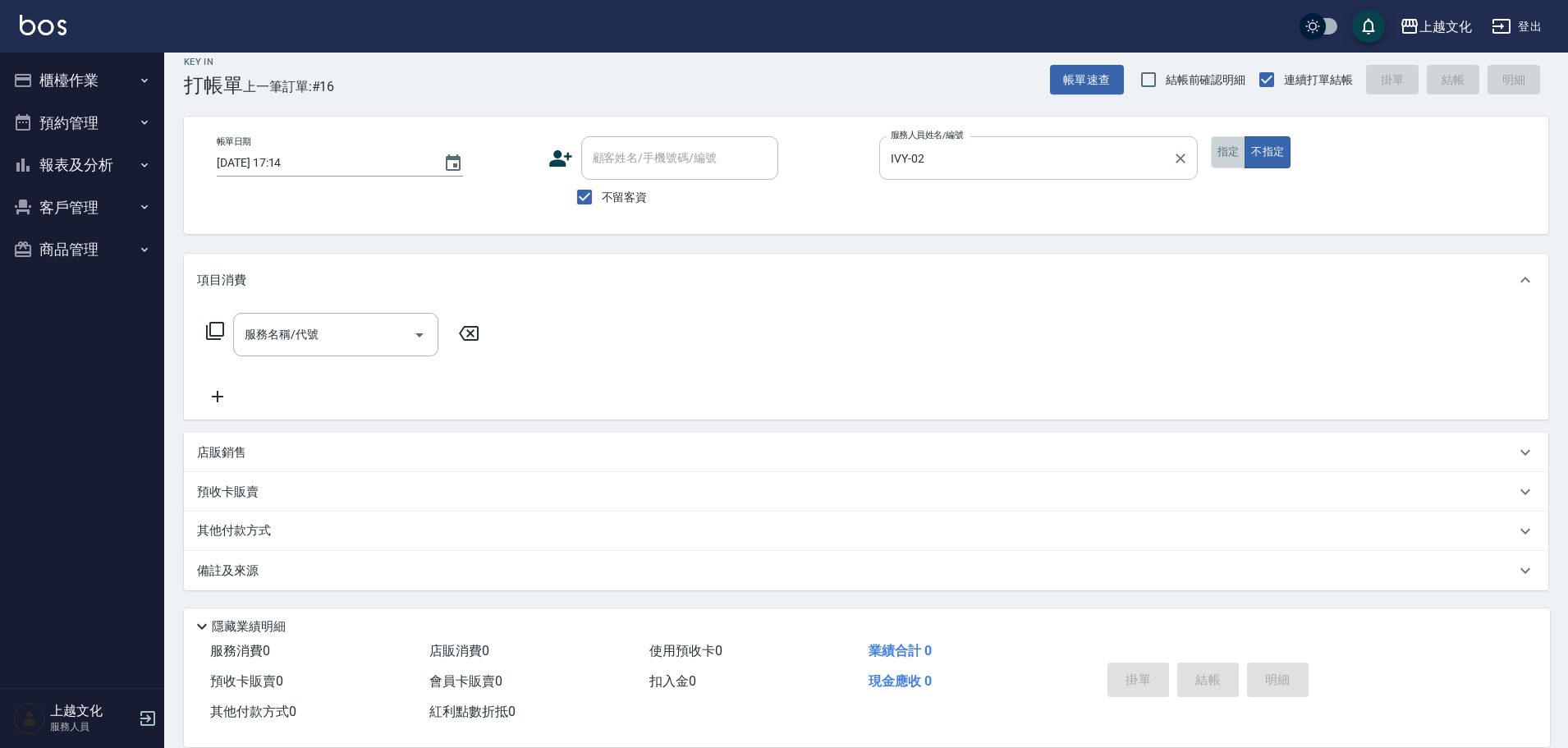
drag, startPoint x: 1222, startPoint y: 152, endPoint x: 1112, endPoint y: 166, distance: 110.9
click at [1218, 152] on button "指定" at bounding box center [1229, 152] width 35 height 32
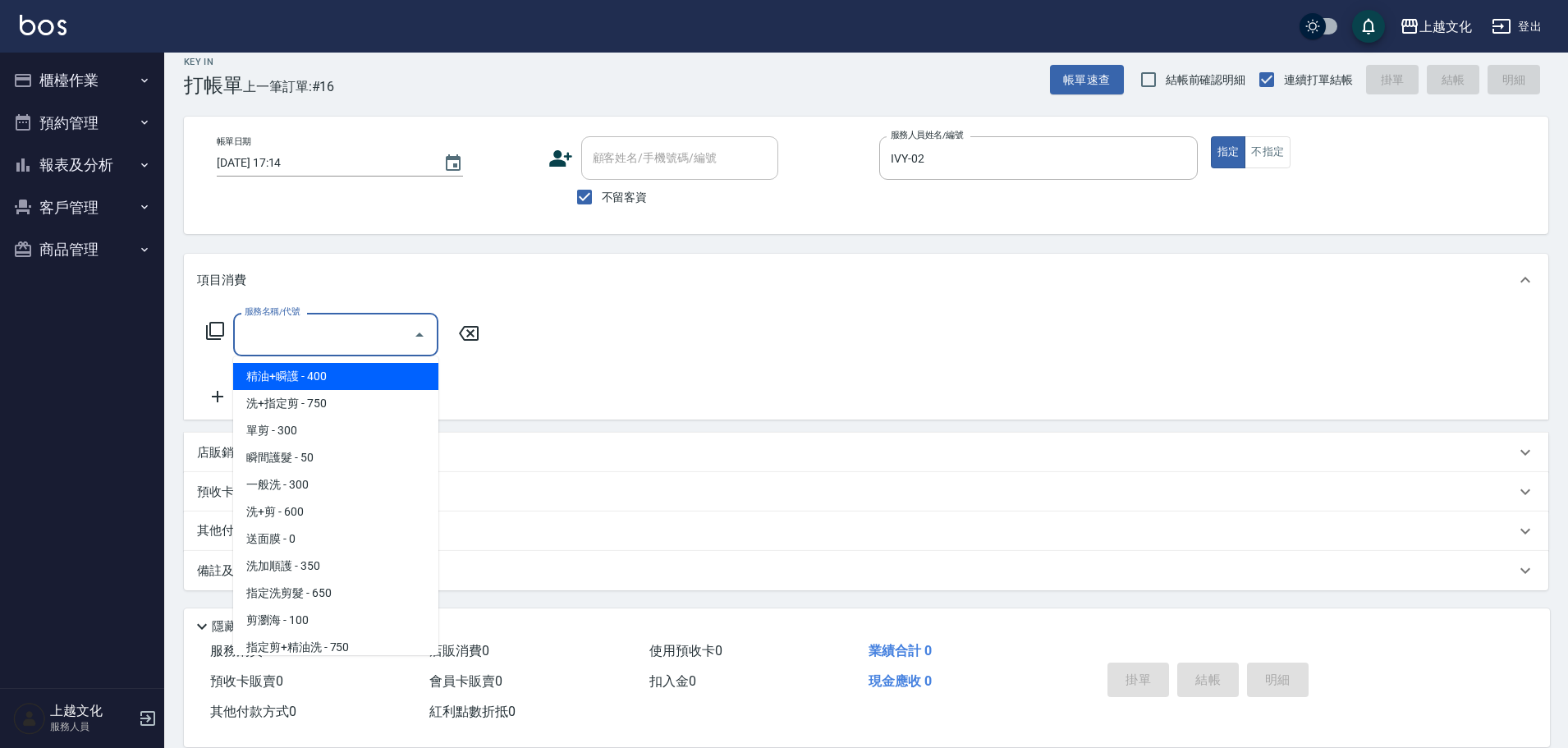
click at [288, 330] on input "服務名稱/代號" at bounding box center [323, 334] width 166 height 29
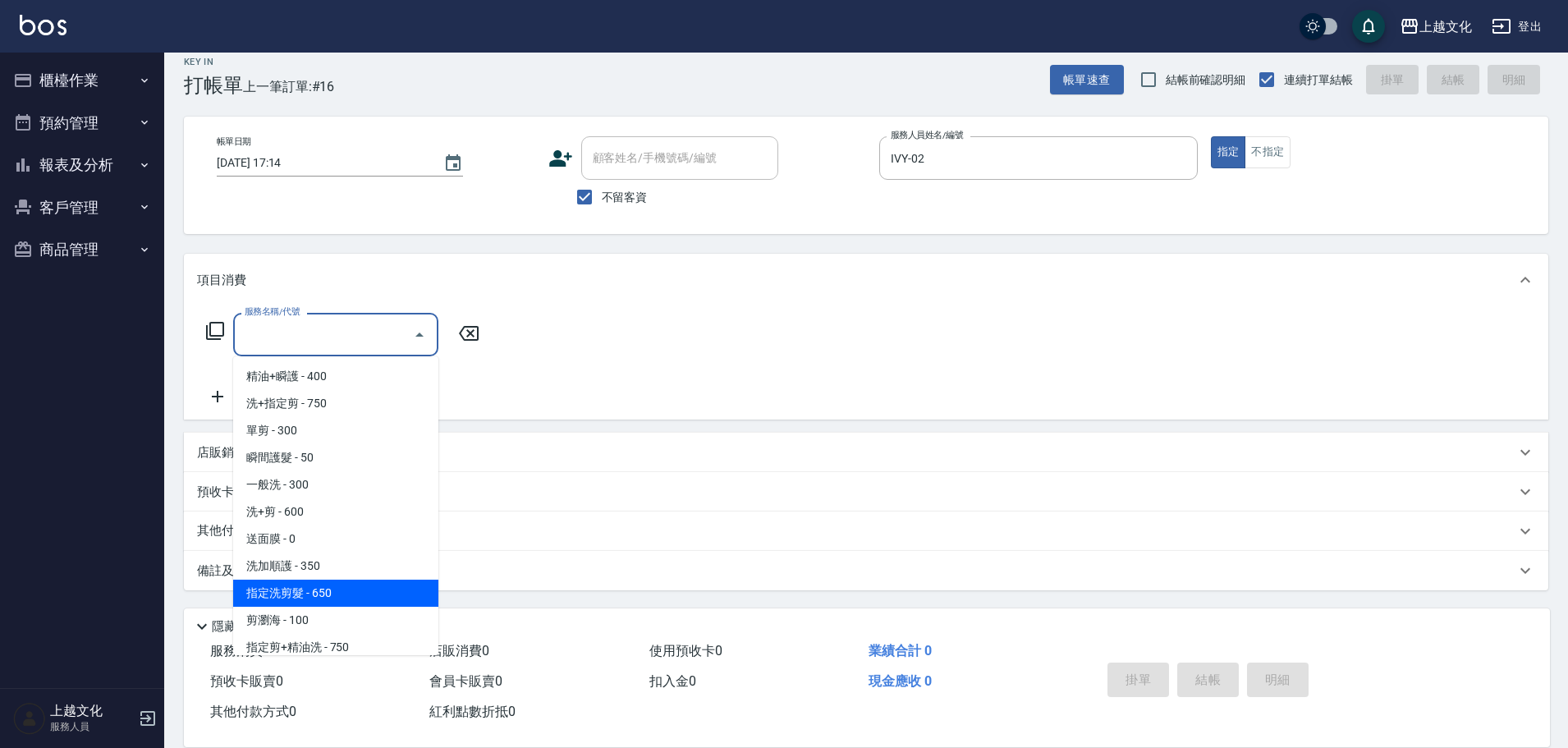
scroll to position [82, 0]
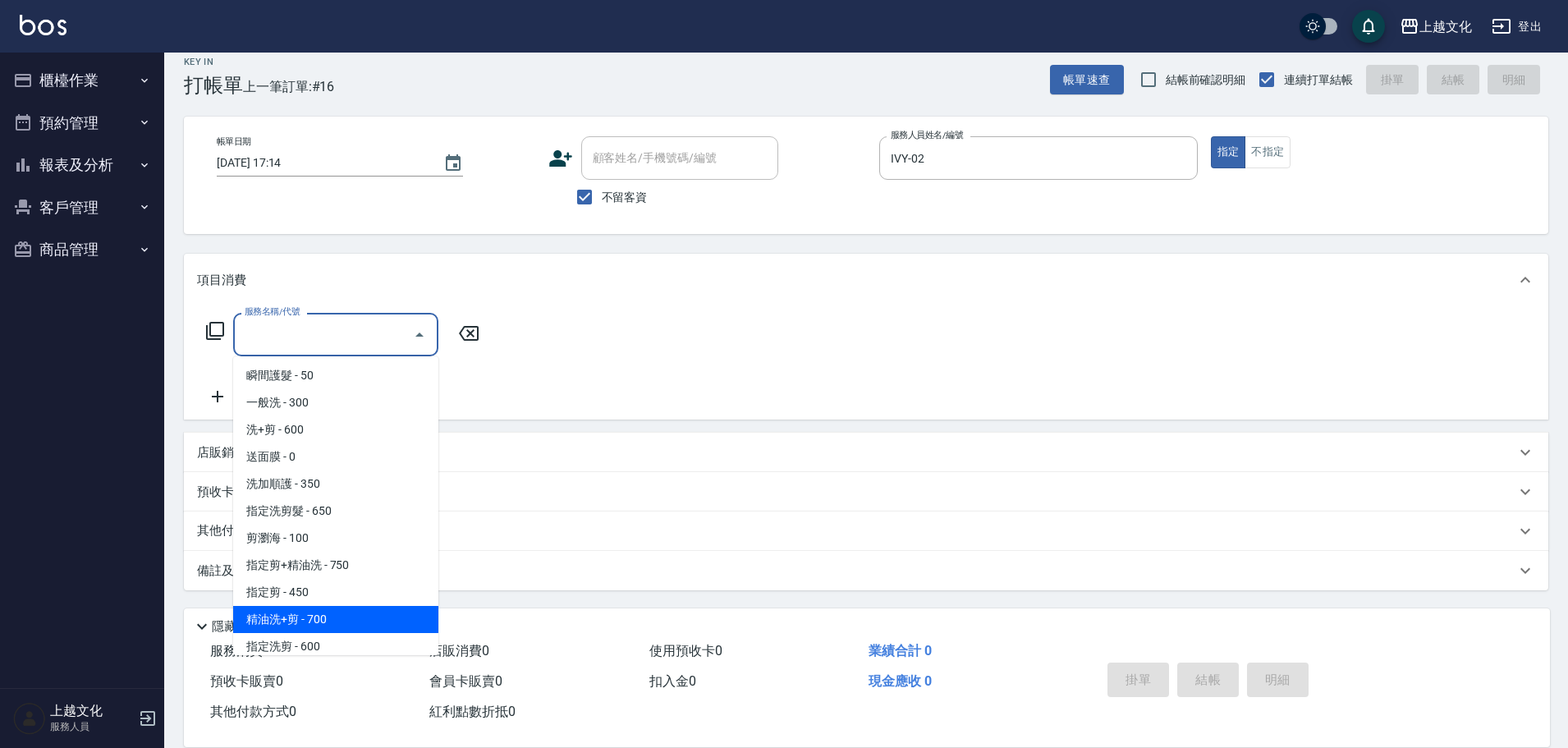
click at [342, 618] on span "精油洗+剪 - 700" at bounding box center [335, 620] width 205 height 27
type input "精油洗+剪(207)"
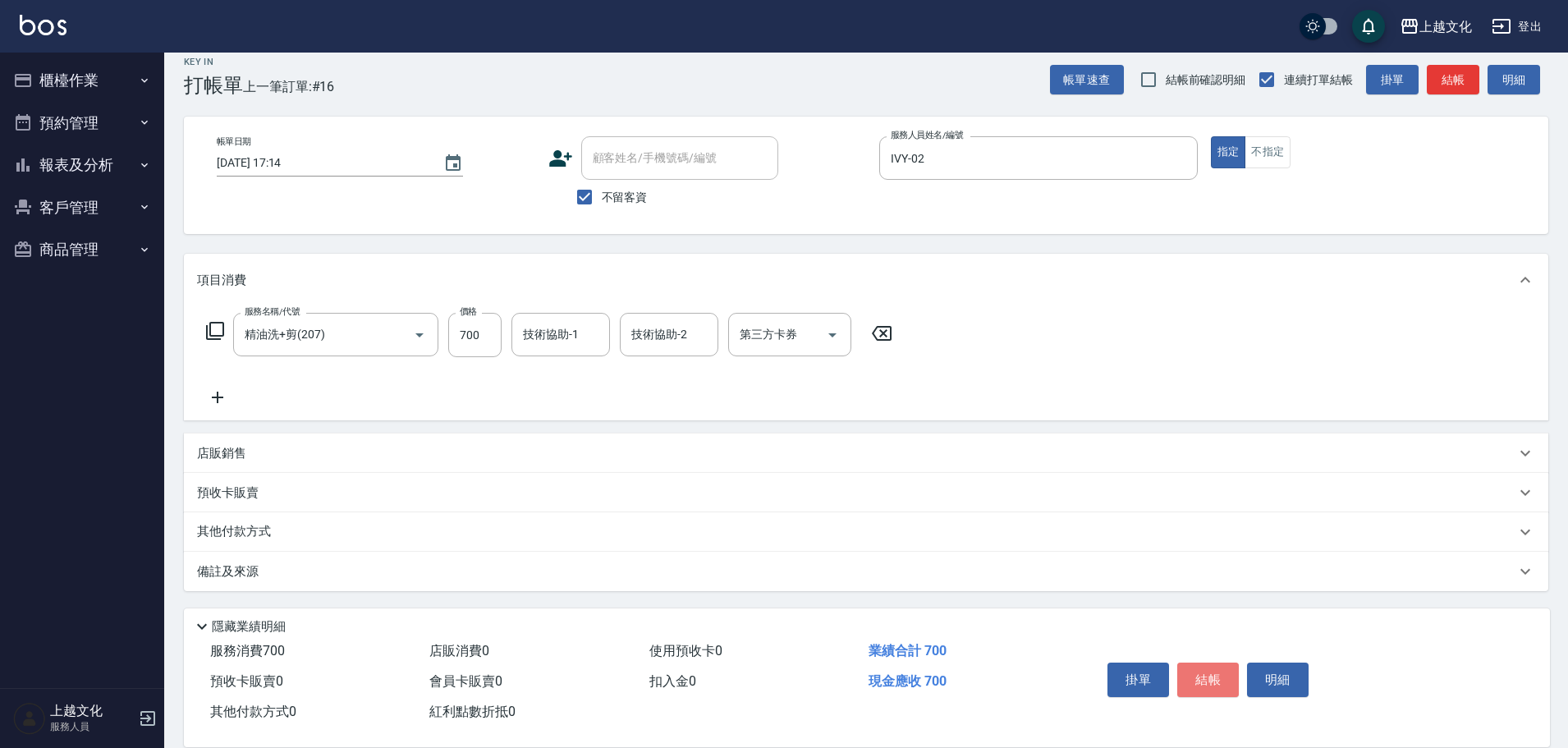
click at [1202, 676] on button "結帳" at bounding box center [1207, 679] width 62 height 34
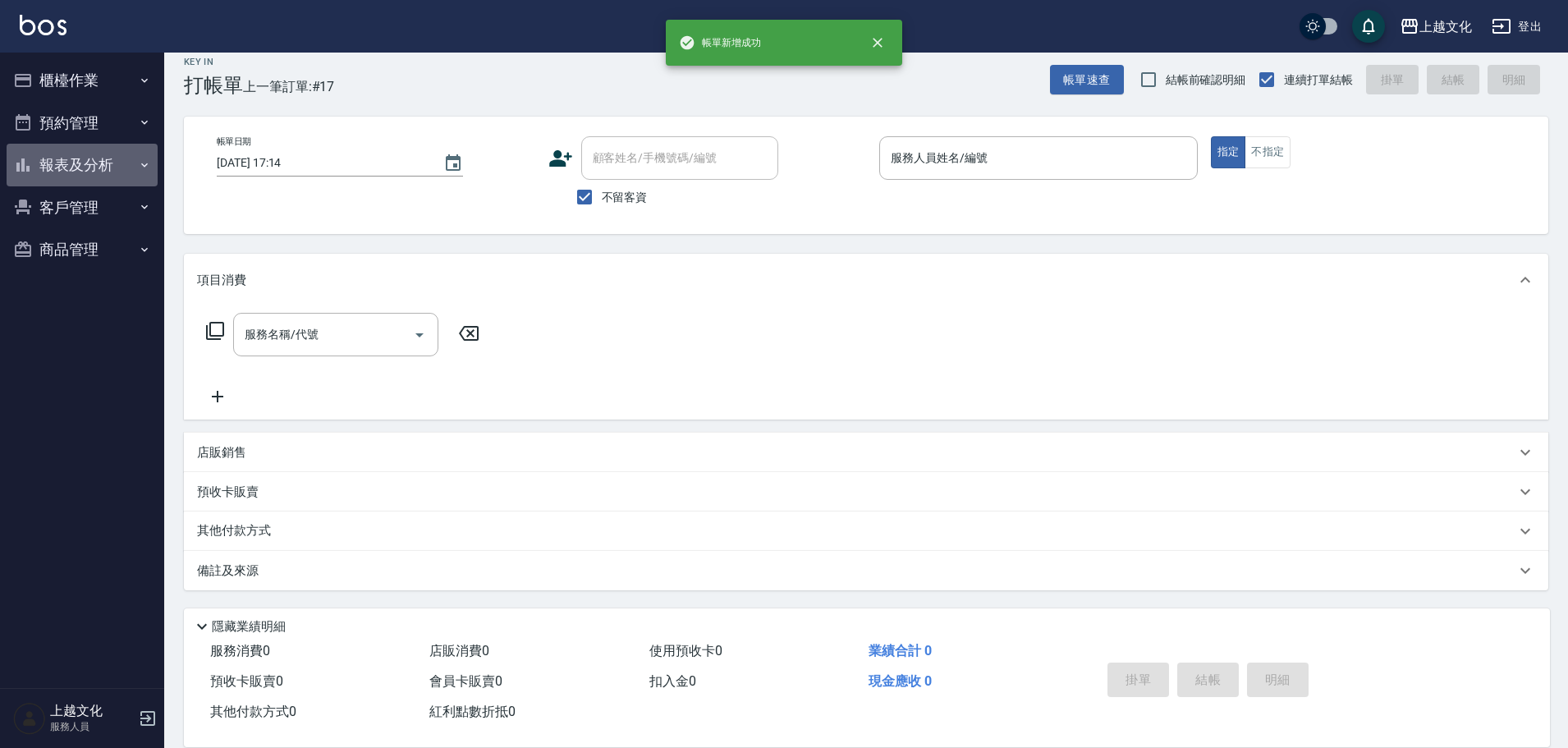
click at [90, 165] on button "報表及分析" at bounding box center [82, 165] width 151 height 43
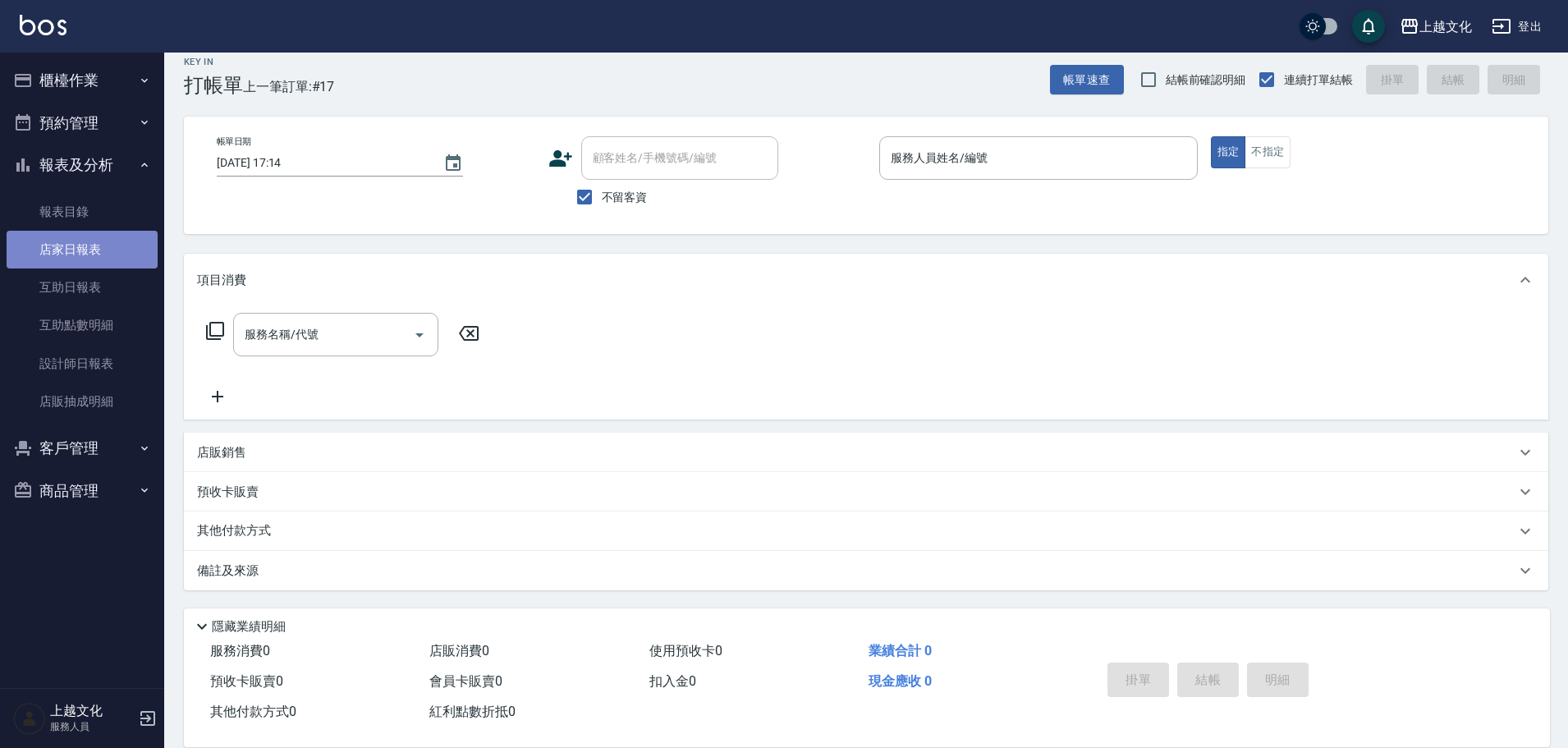
click at [64, 246] on link "店家日報表" at bounding box center [82, 249] width 151 height 38
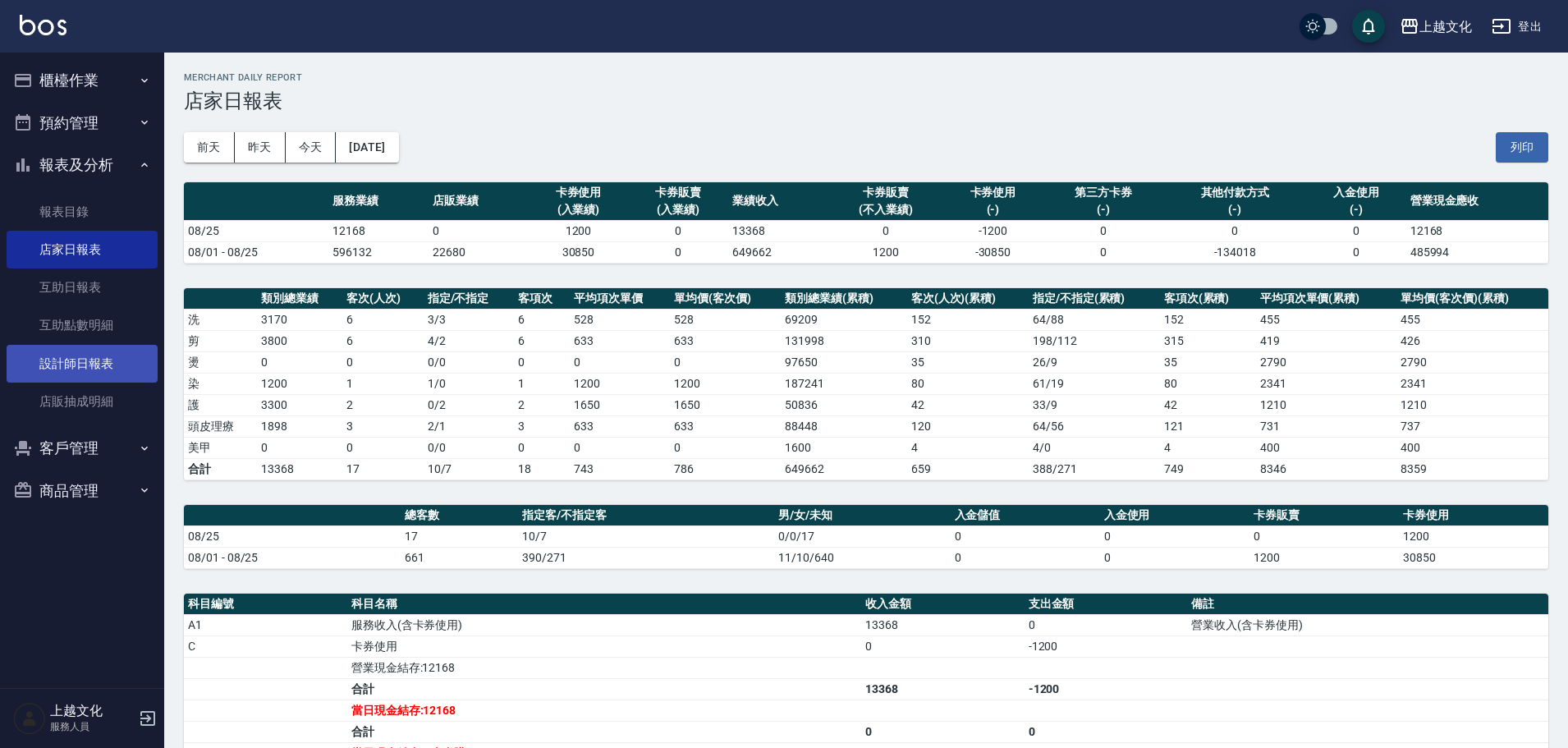
click at [81, 360] on link "設計師日報表" at bounding box center [82, 363] width 151 height 38
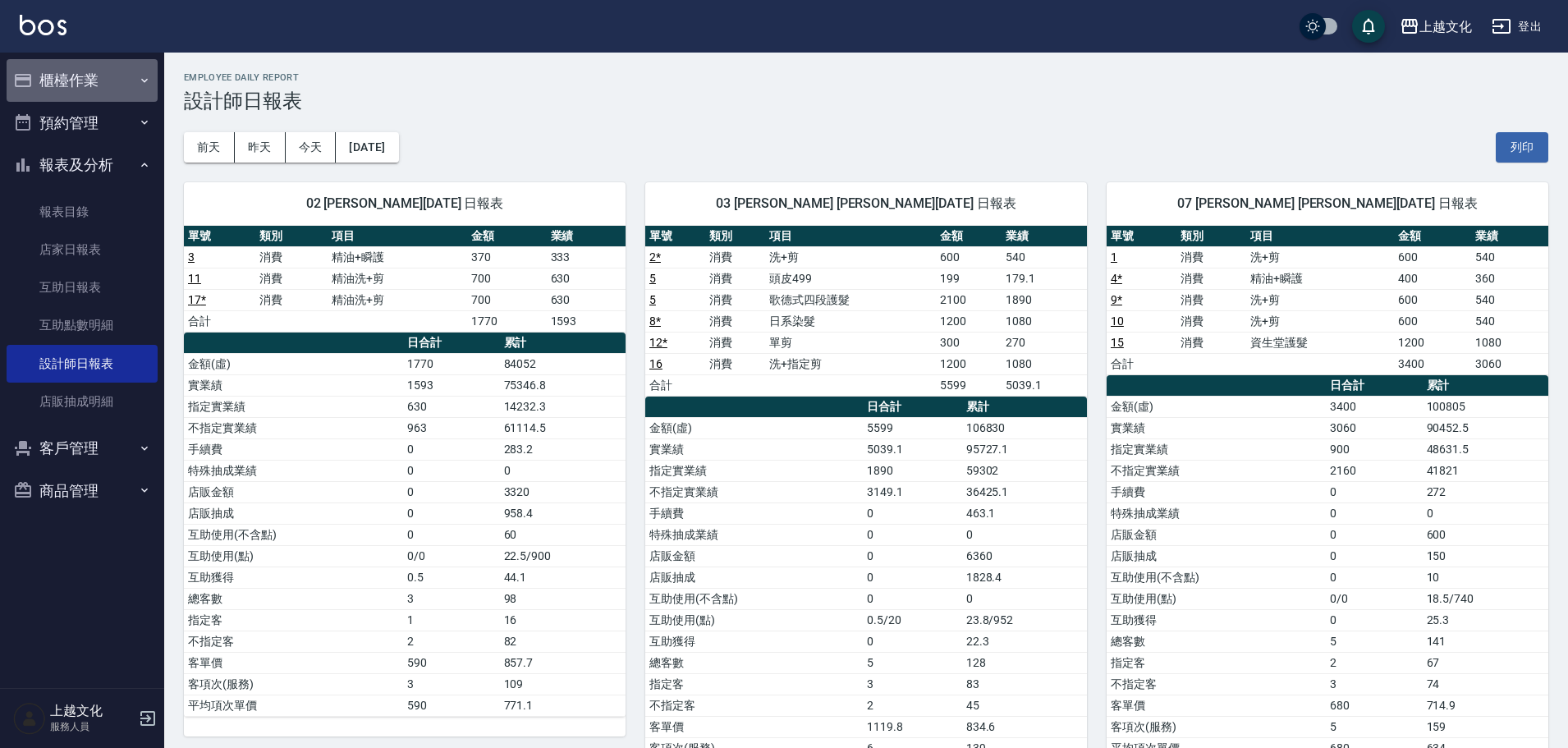
click at [78, 77] on button "櫃檯作業" at bounding box center [82, 80] width 151 height 43
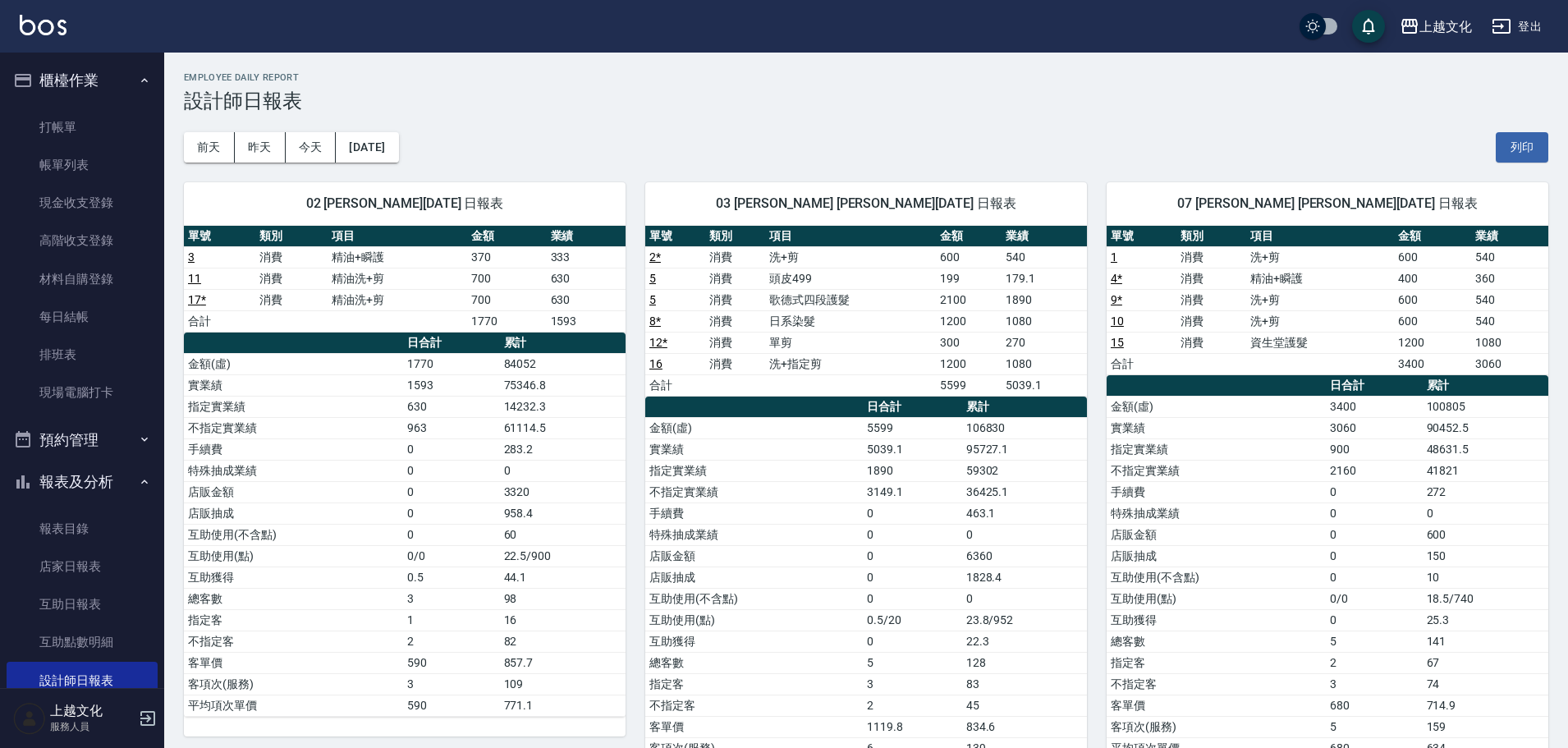
click at [78, 77] on button "櫃檯作業" at bounding box center [82, 80] width 151 height 43
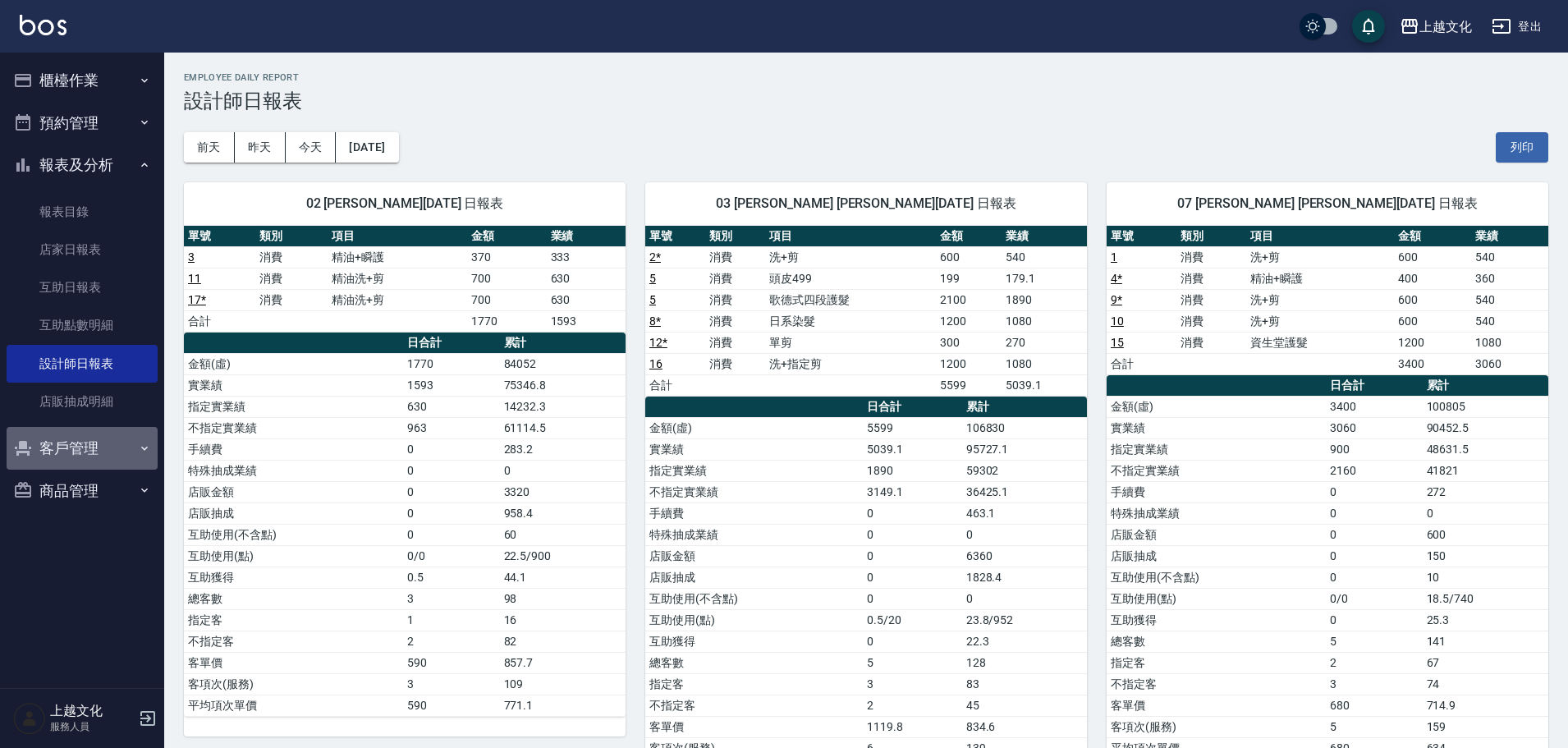
click at [77, 451] on button "客戶管理" at bounding box center [82, 448] width 151 height 43
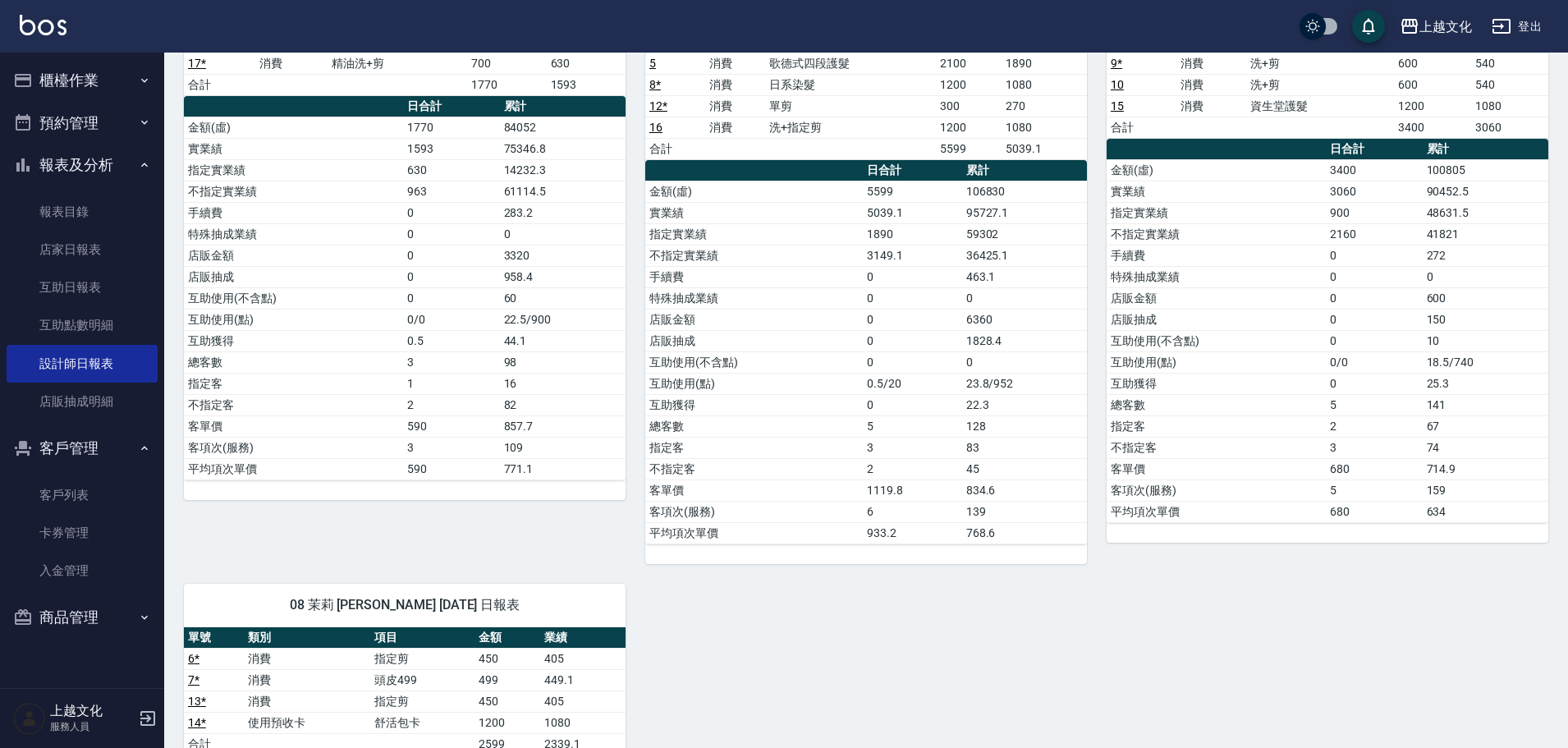
scroll to position [246, 0]
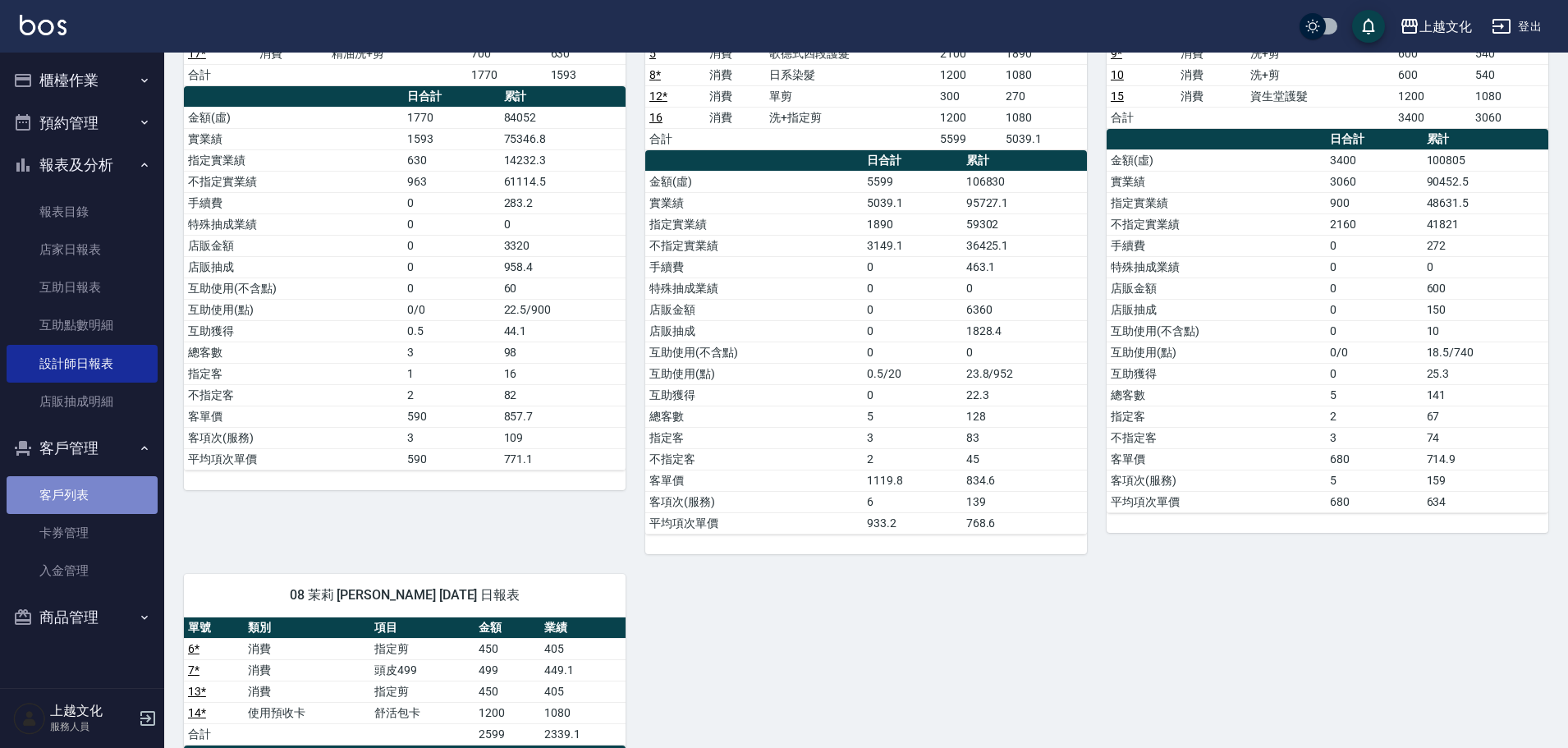
click at [78, 499] on link "客戶列表" at bounding box center [82, 495] width 151 height 38
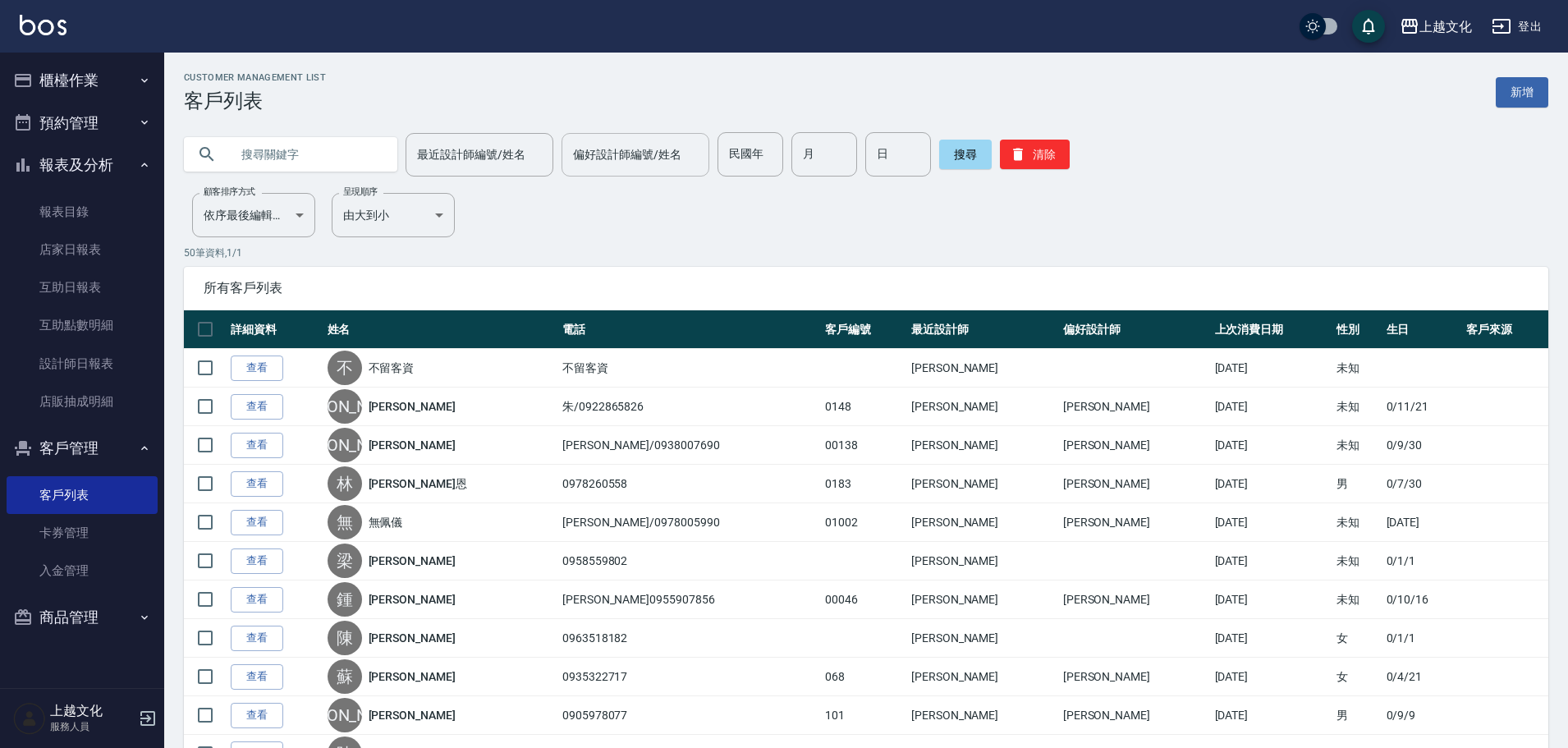
click at [571, 158] on input "偏好設計師編號/姓名" at bounding box center [635, 155] width 133 height 29
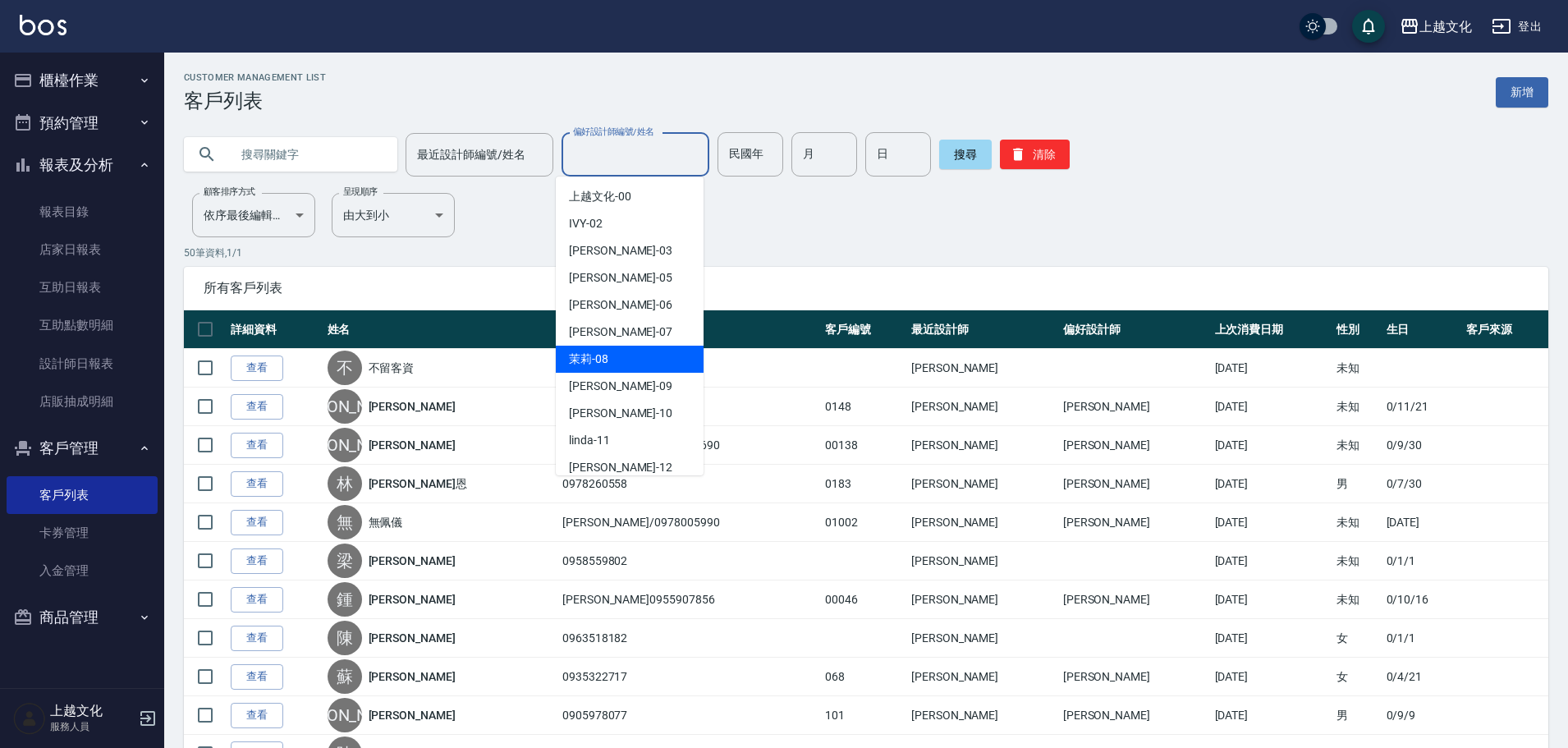
click at [586, 361] on span "茉莉 -08" at bounding box center [588, 360] width 40 height 18
type input "茉莉-08"
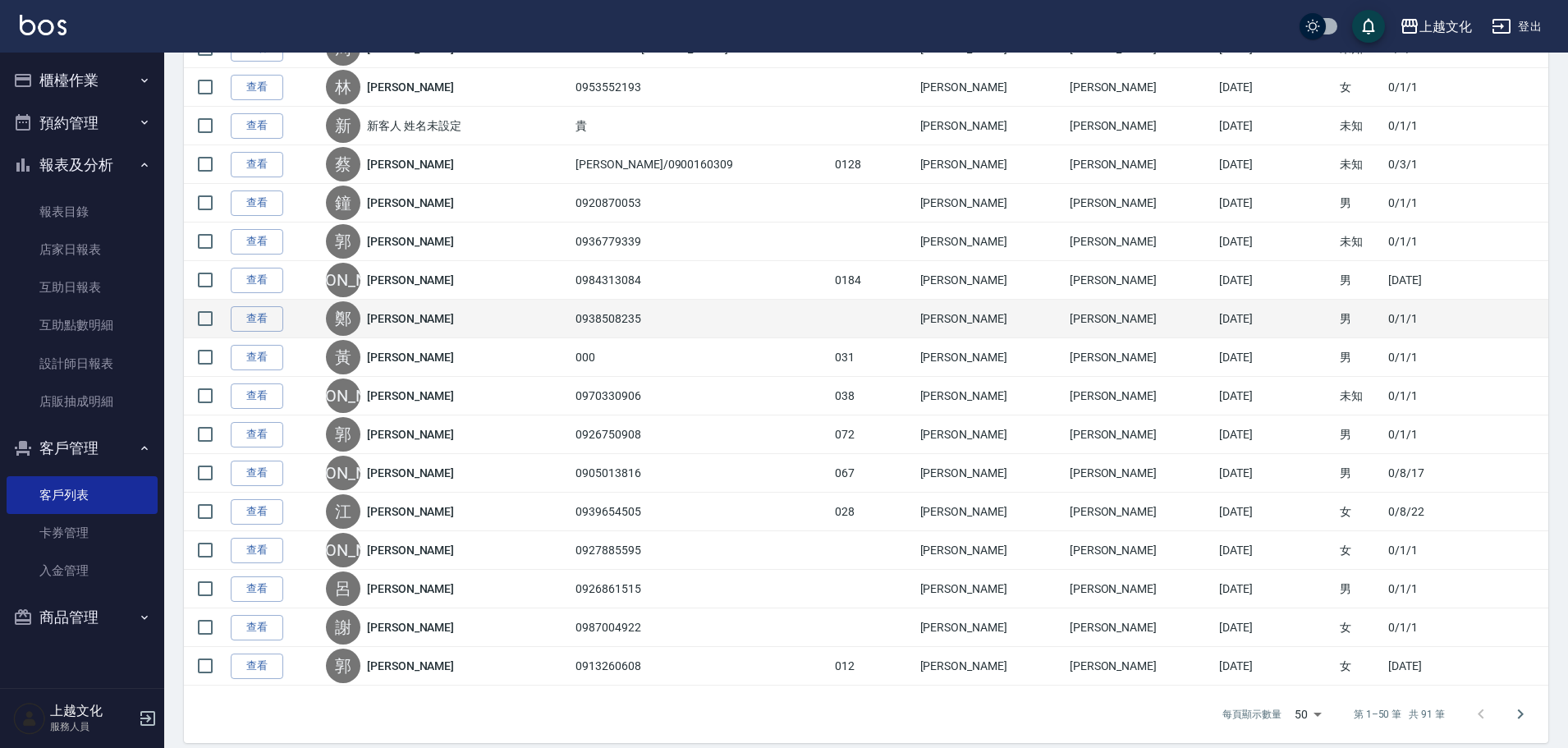
scroll to position [1608, 0]
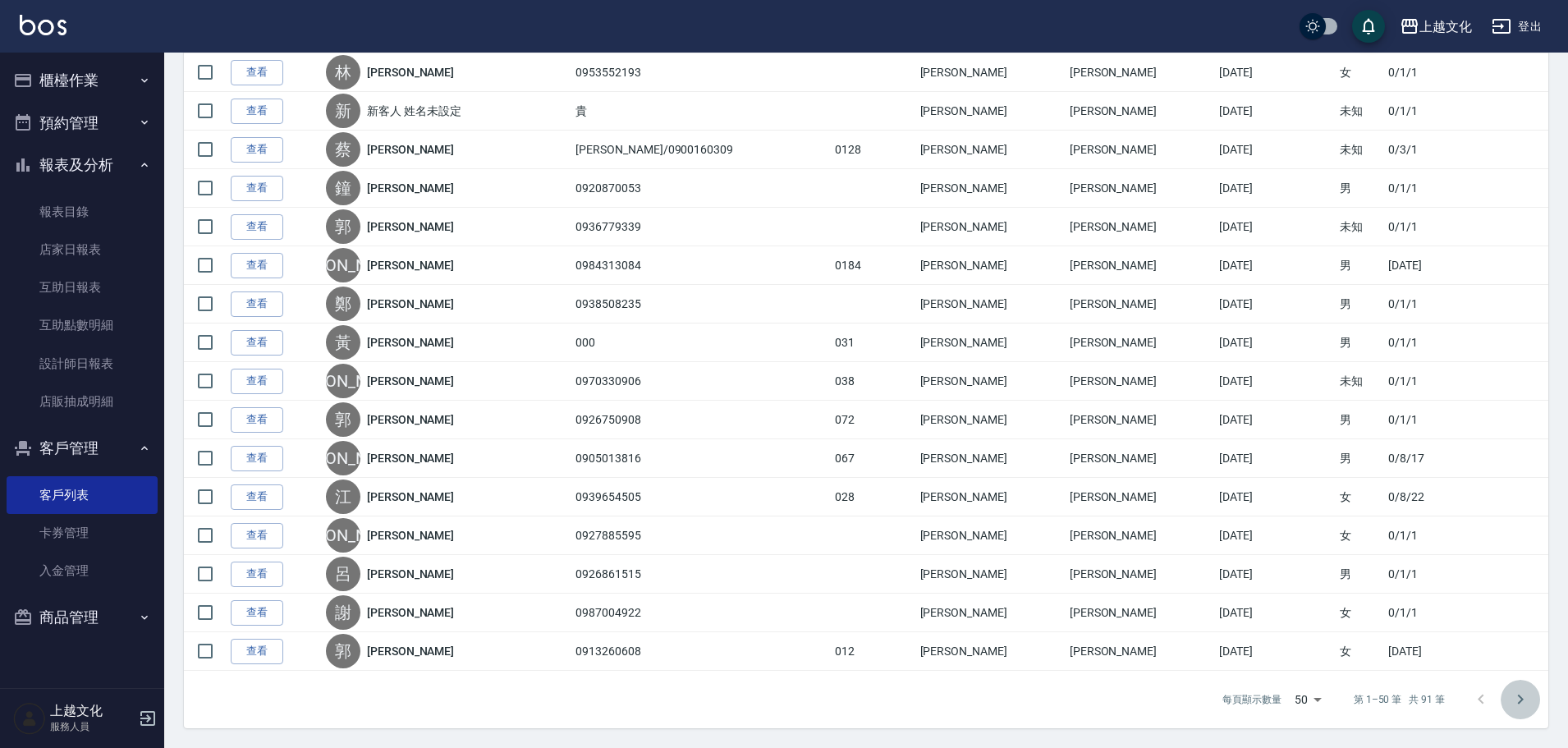
click at [1525, 700] on icon "Go to next page" at bounding box center [1520, 700] width 19 height 19
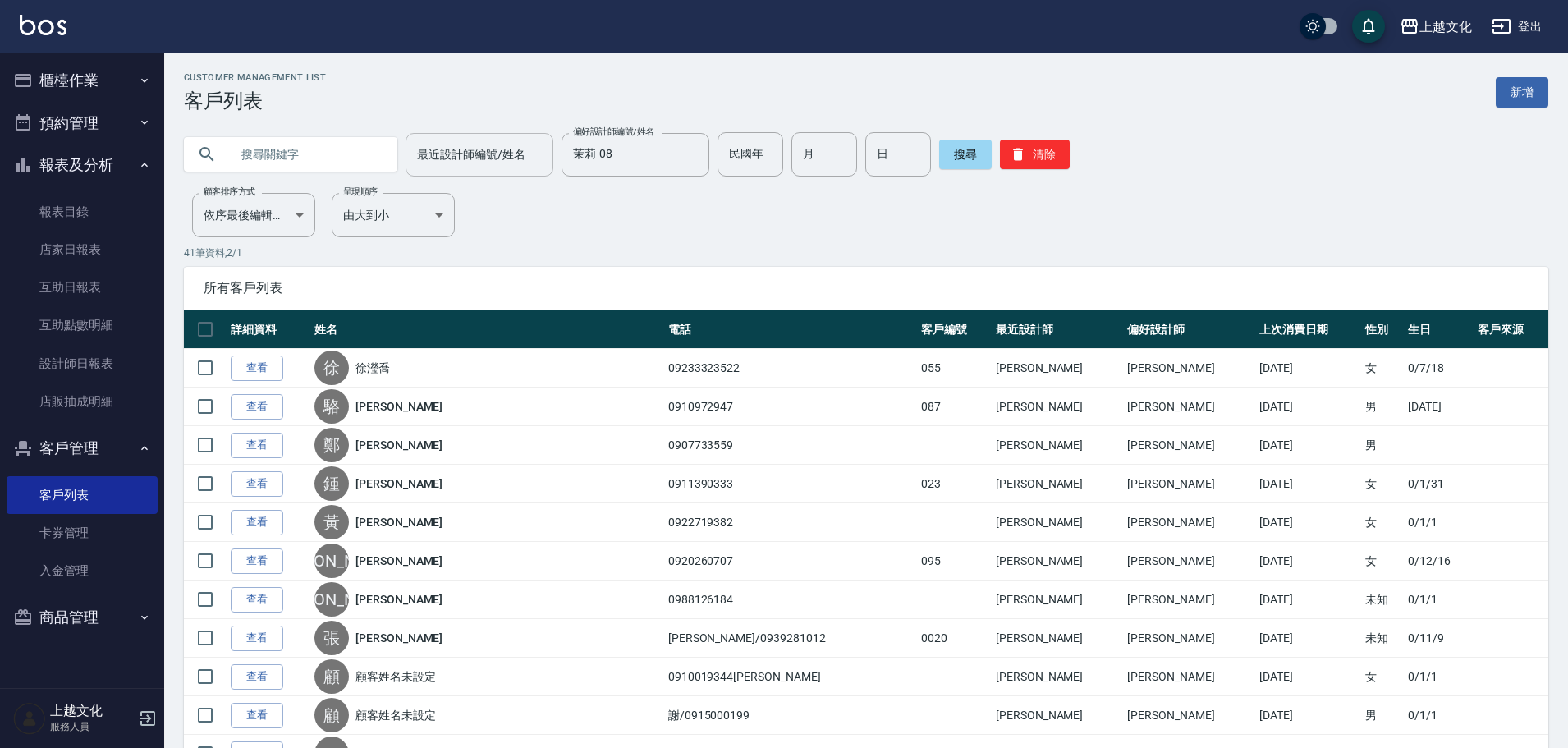
click at [451, 156] on input "最近設計師編號/姓名" at bounding box center [478, 155] width 133 height 29
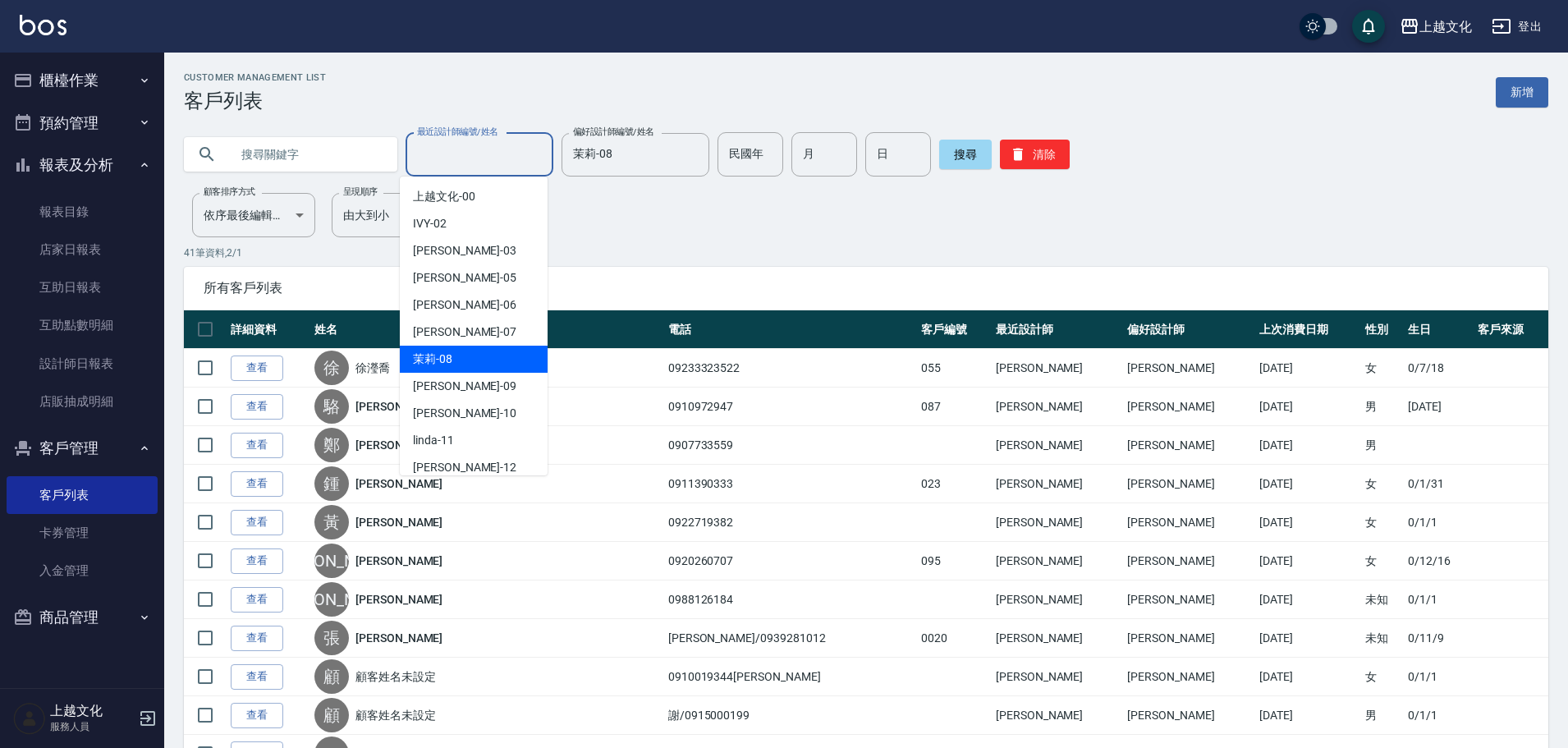
click at [471, 355] on div "茉莉 -08" at bounding box center [474, 359] width 148 height 27
type input "茉莉-08"
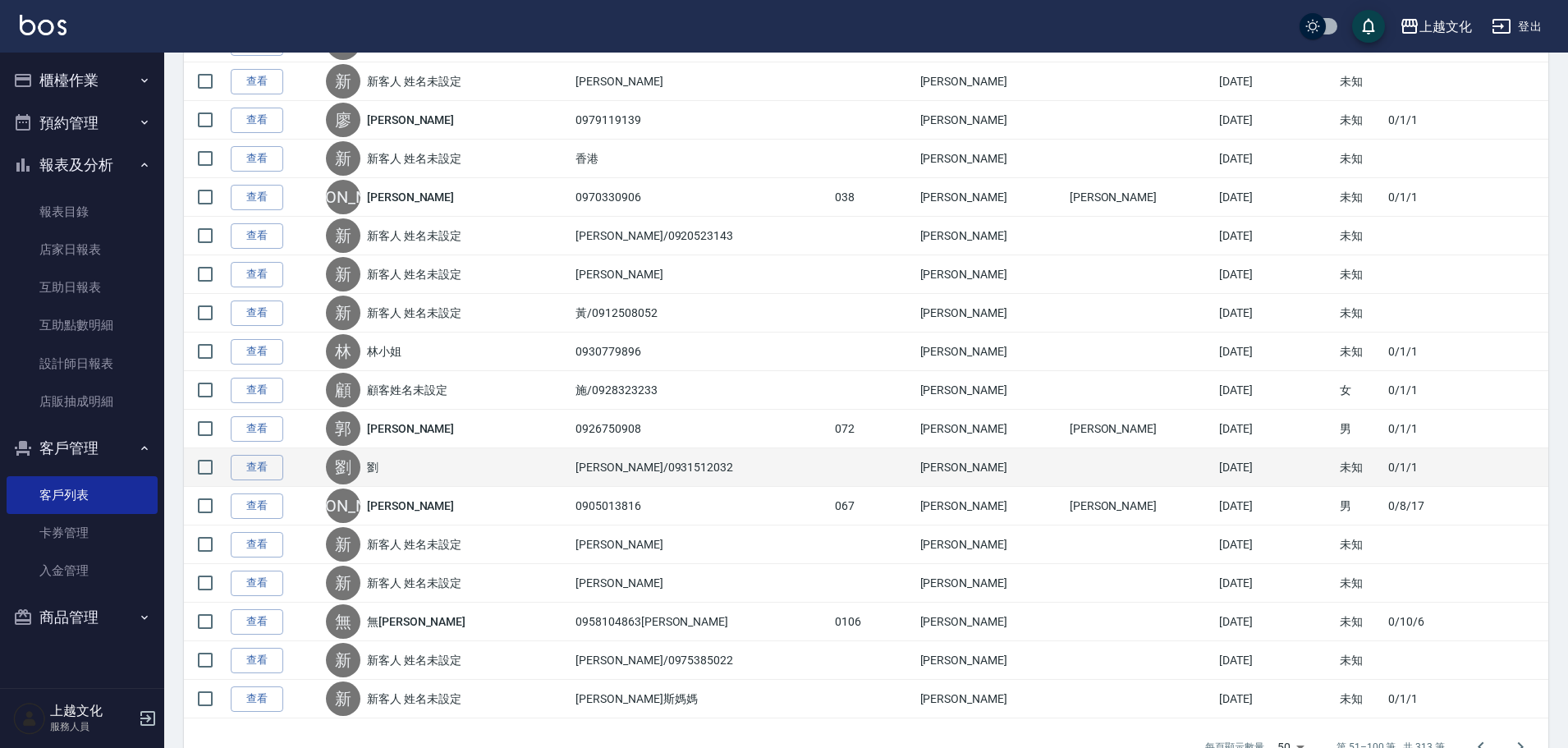
scroll to position [1608, 0]
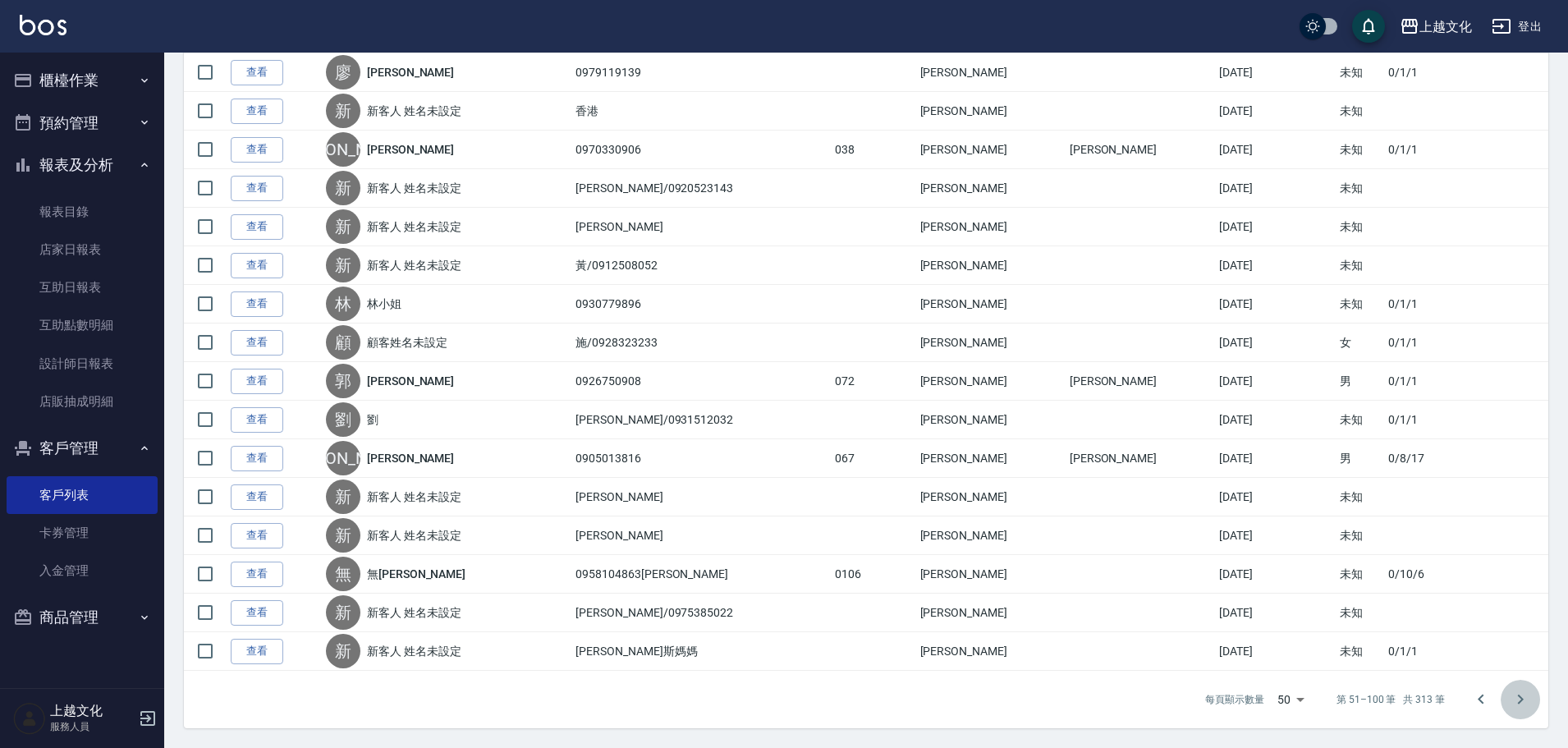
click at [1519, 698] on icon "Go to next page" at bounding box center [1520, 700] width 19 height 19
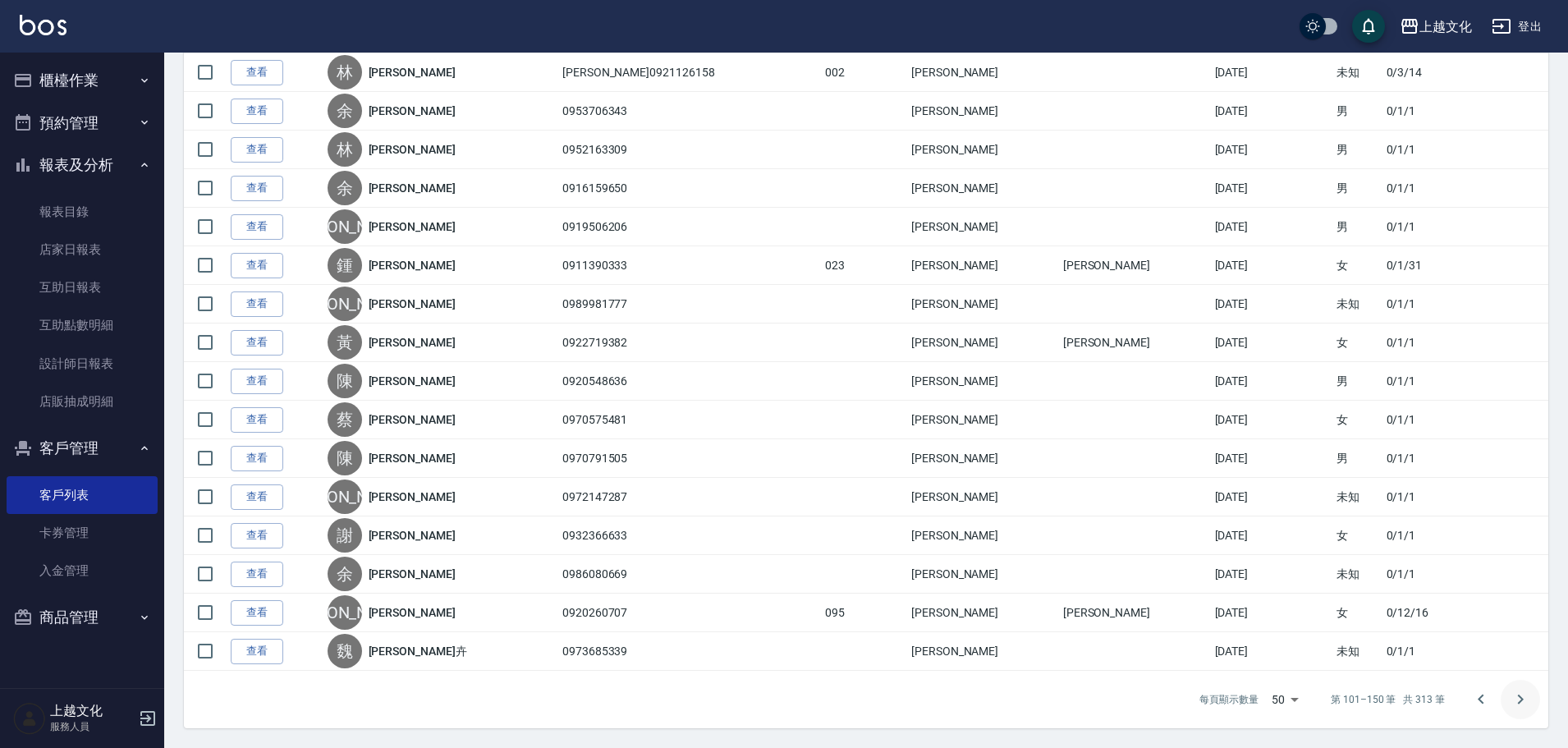
click at [1522, 696] on icon "Go to next page" at bounding box center [1520, 700] width 19 height 19
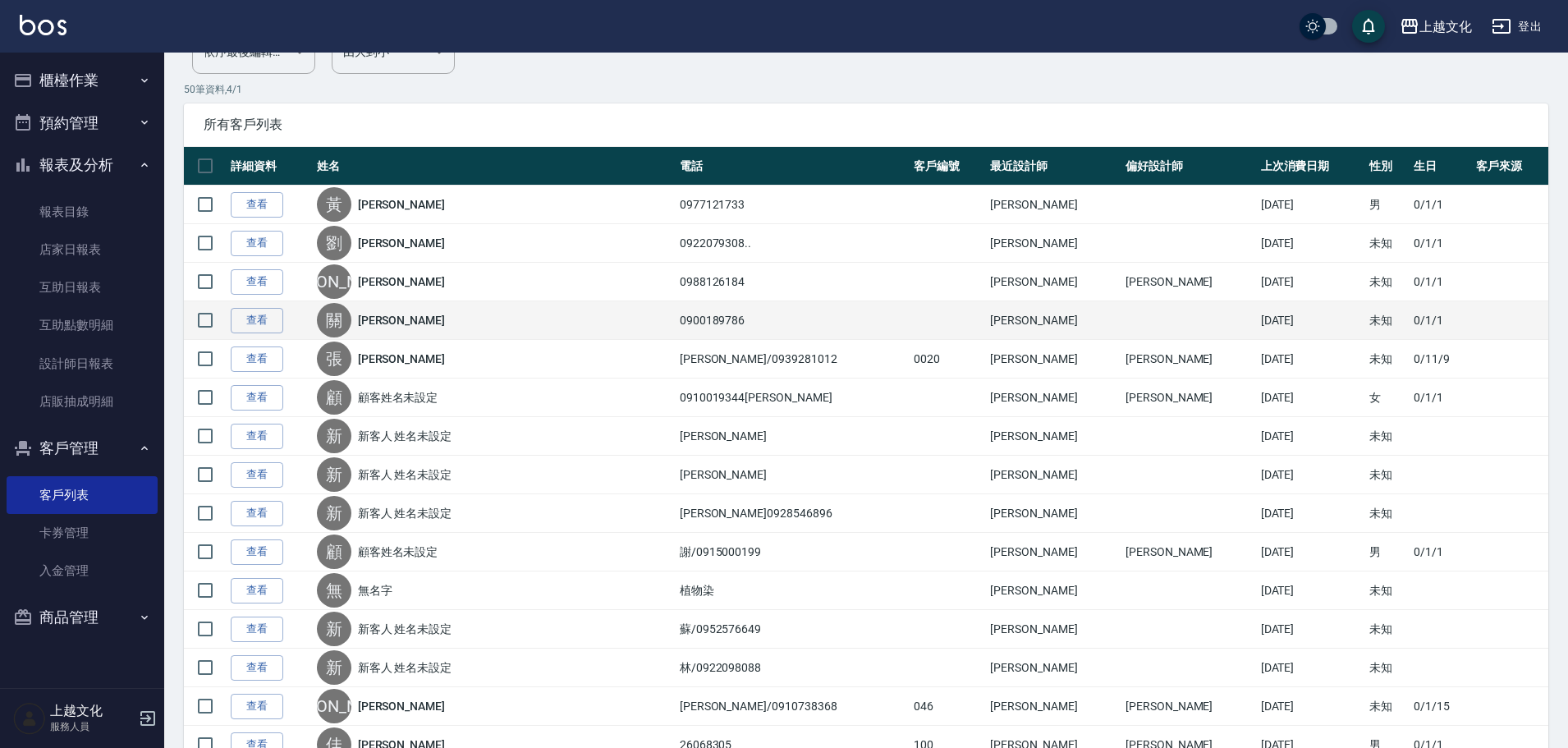
scroll to position [165, 0]
